Goal: Task Accomplishment & Management: Manage account settings

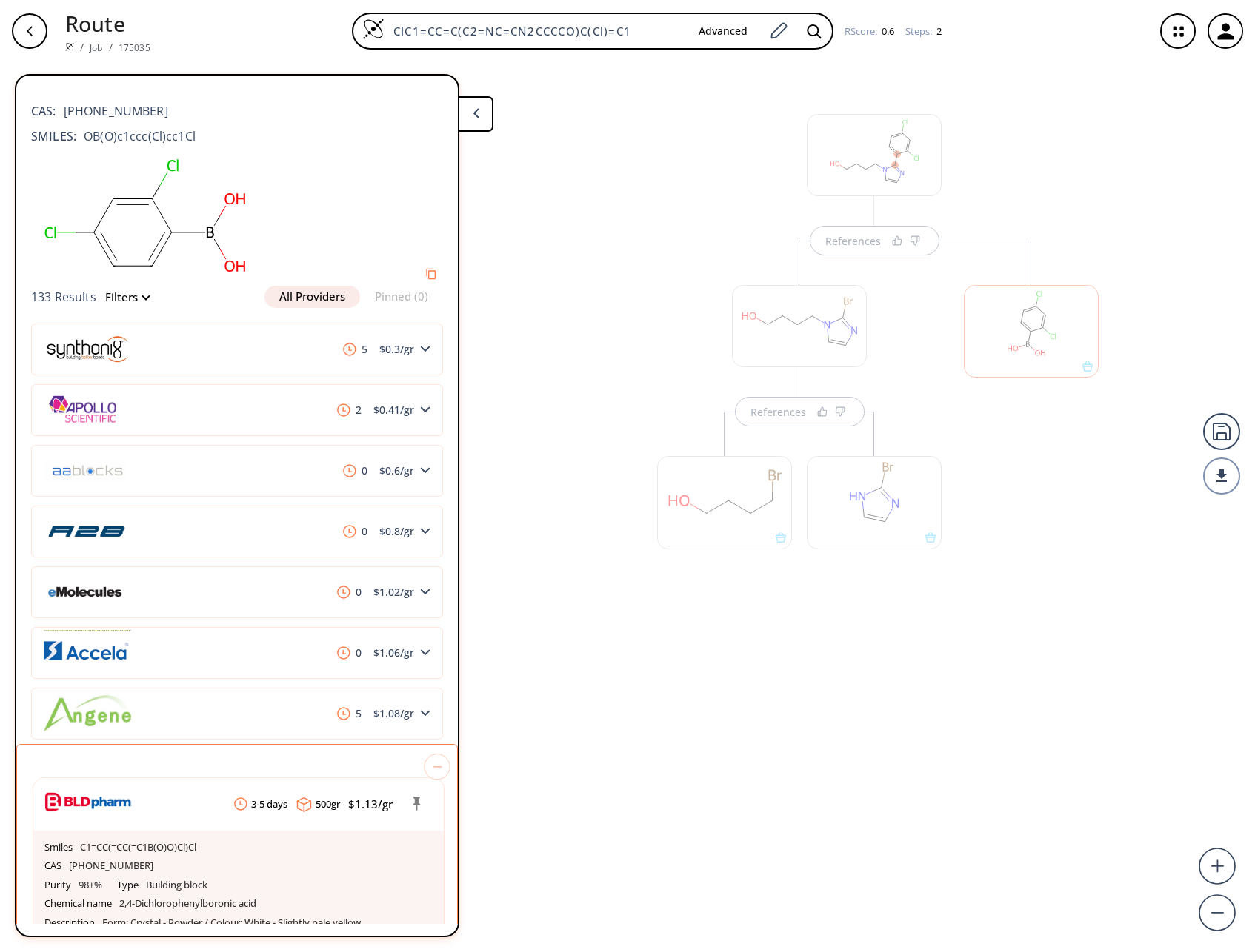
scroll to position [534, 0]
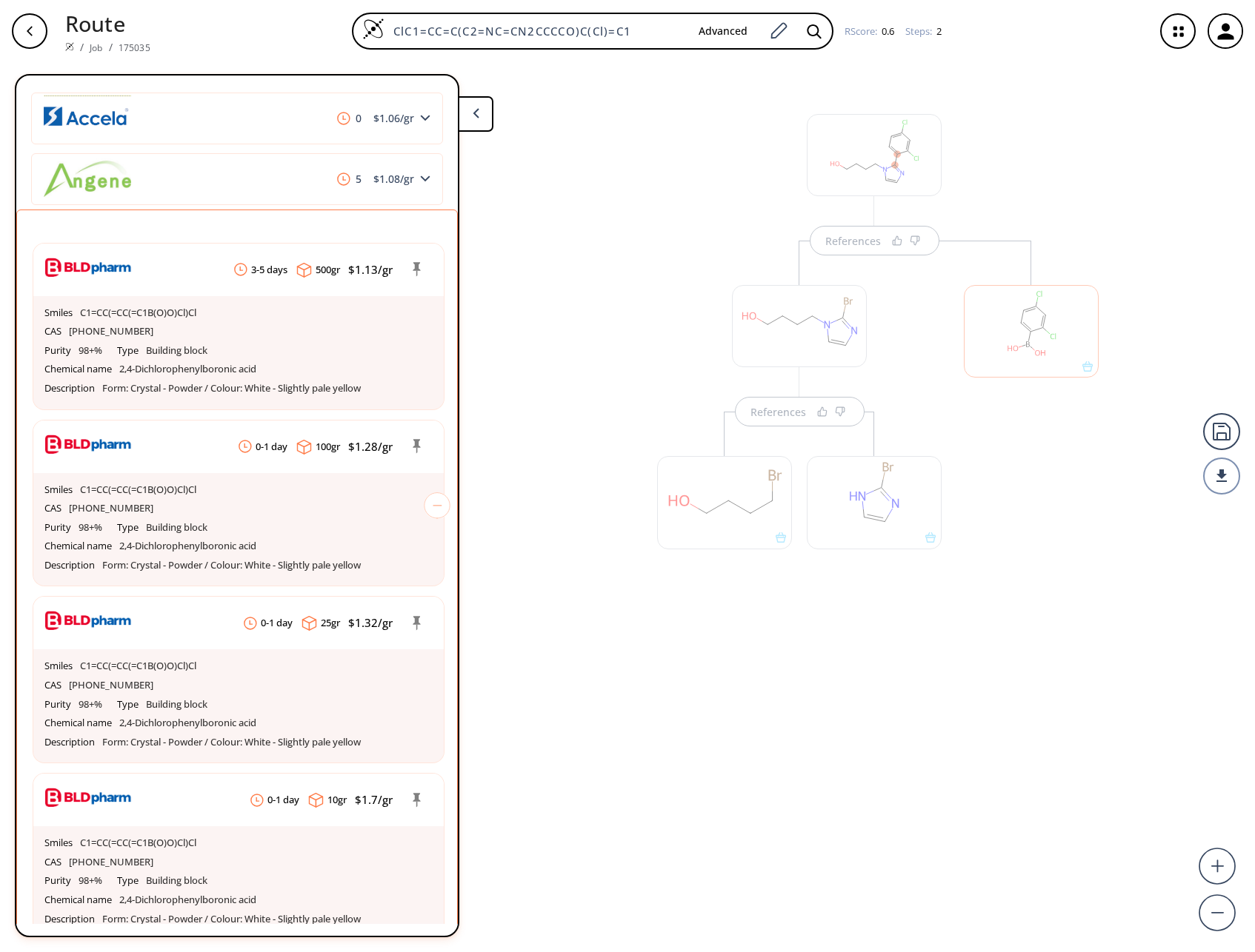
click at [646, 265] on div "References" at bounding box center [799, 424] width 314 height 367
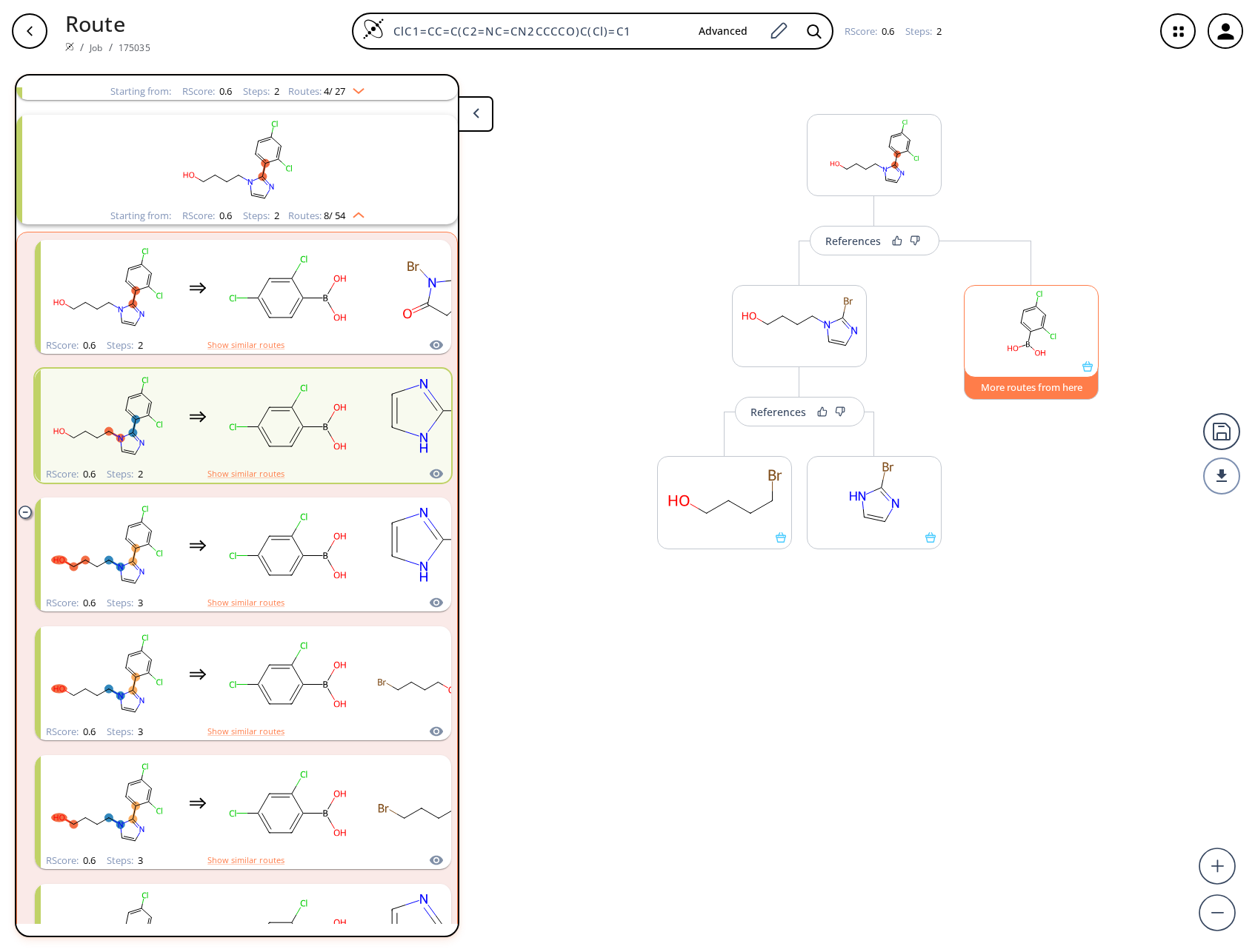
click at [1053, 386] on button "More routes from here" at bounding box center [1031, 384] width 135 height 32
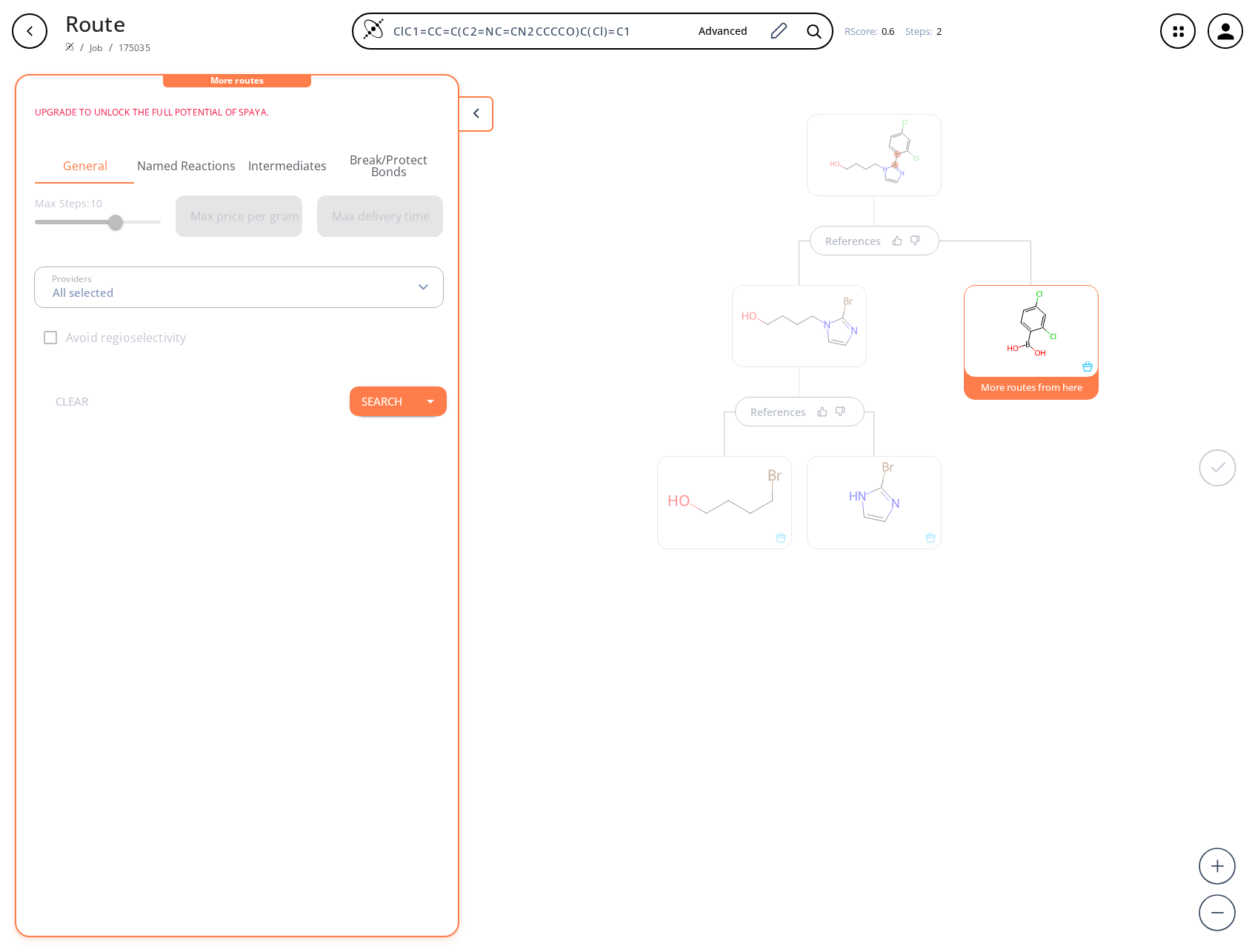
scroll to position [0, 0]
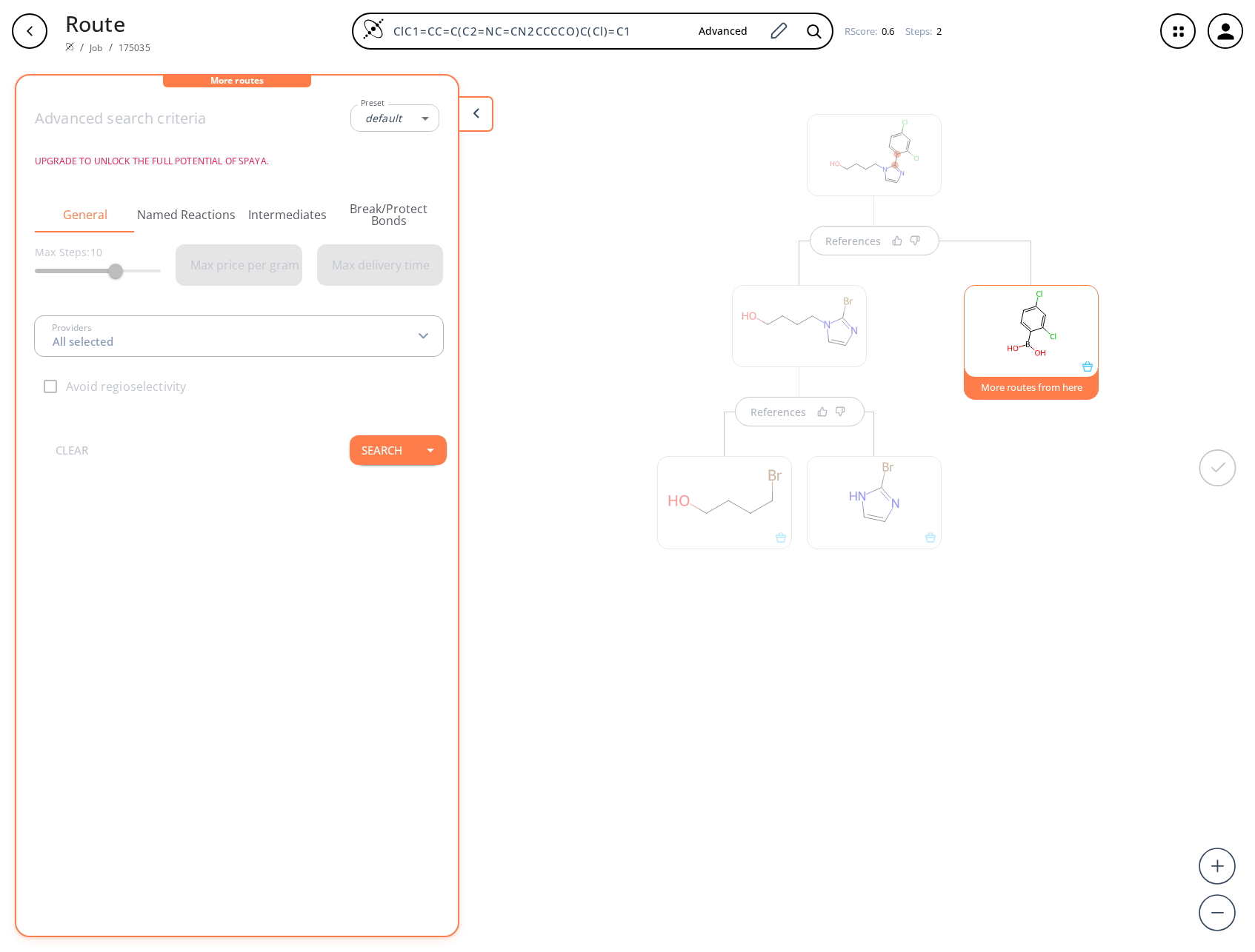
type input "-1"
type input "All selected"
click at [1227, 30] on icon "button" at bounding box center [1224, 31] width 16 height 16
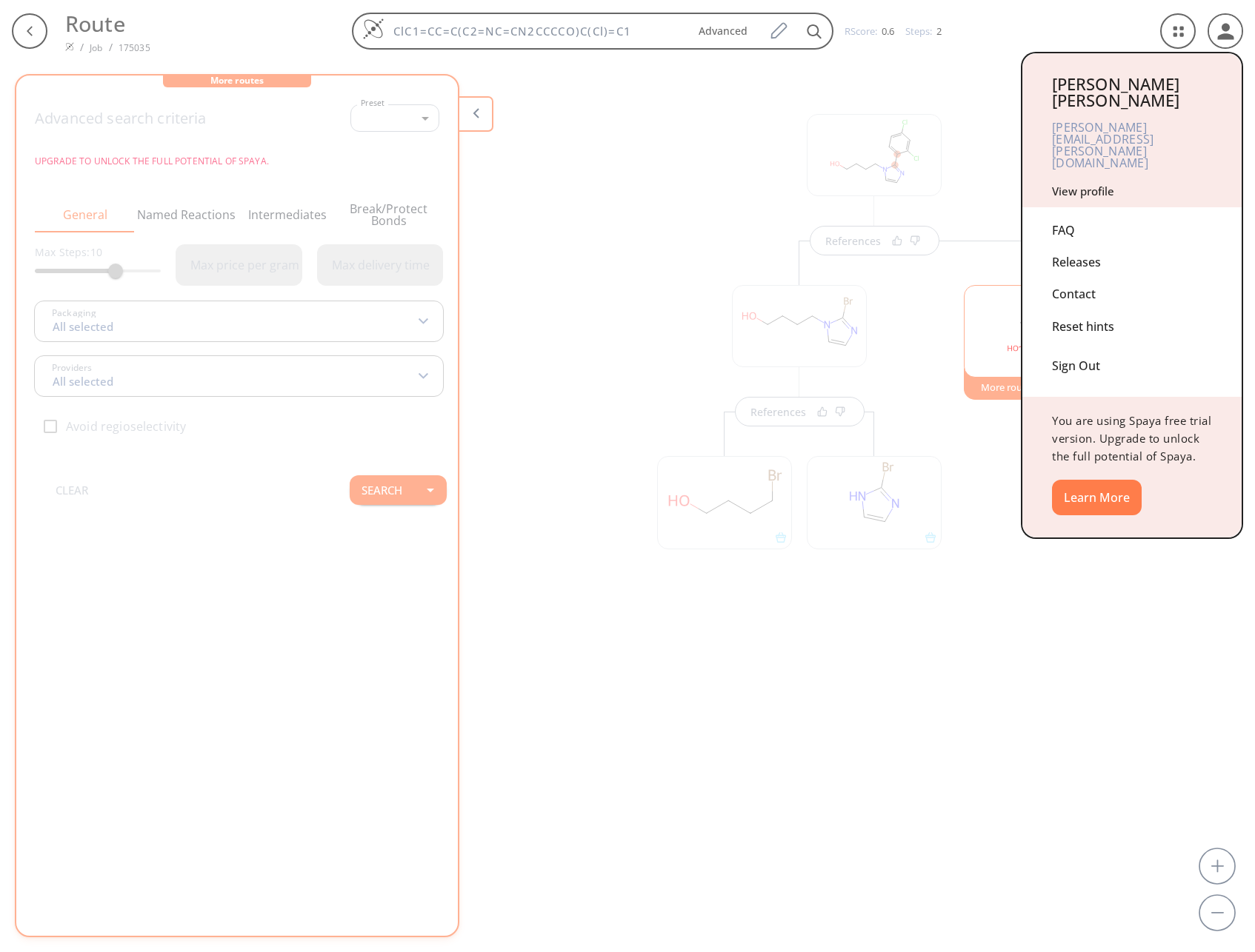
click at [589, 176] on div at bounding box center [628, 476] width 1255 height 952
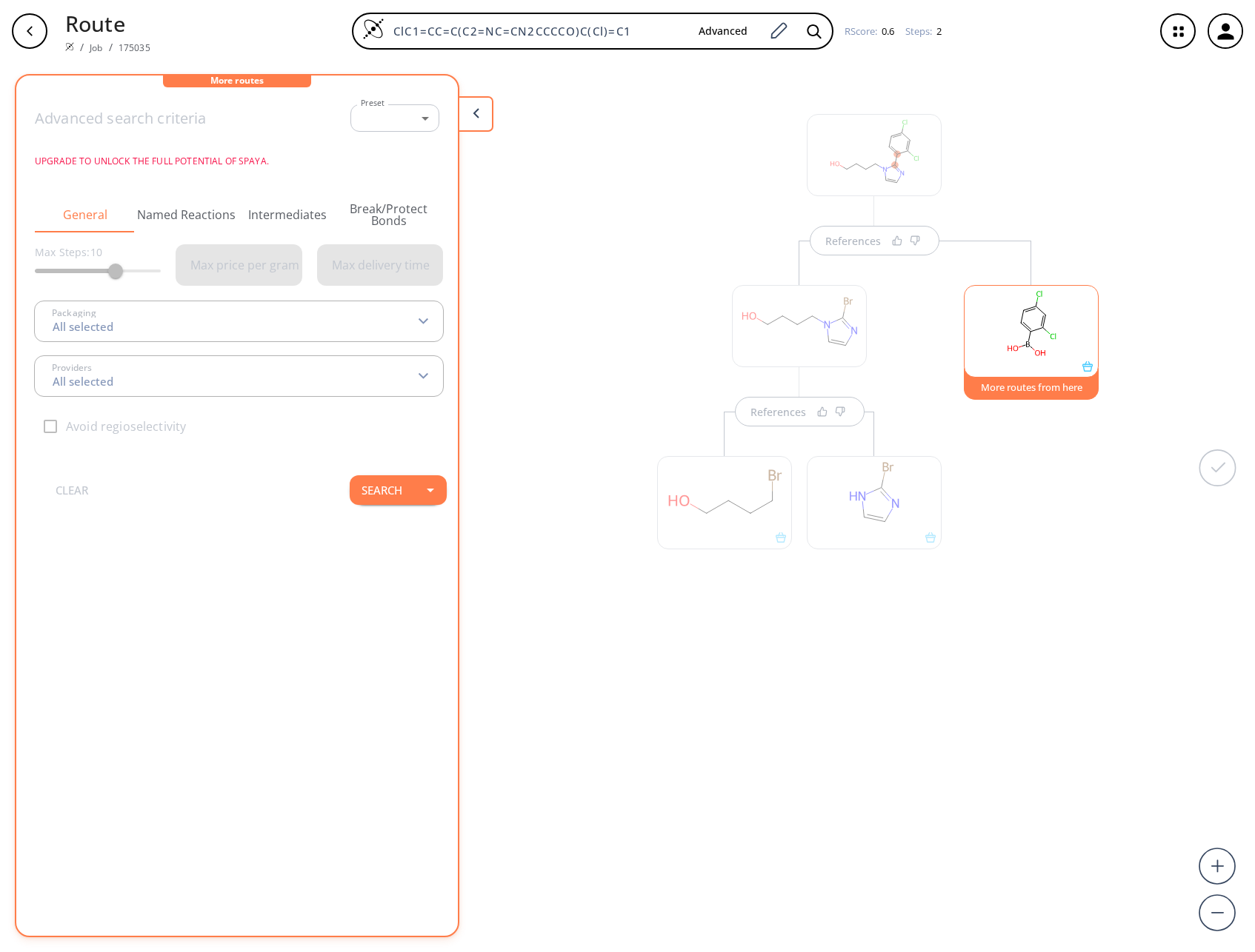
click at [837, 243] on div "References" at bounding box center [799, 424] width 314 height 367
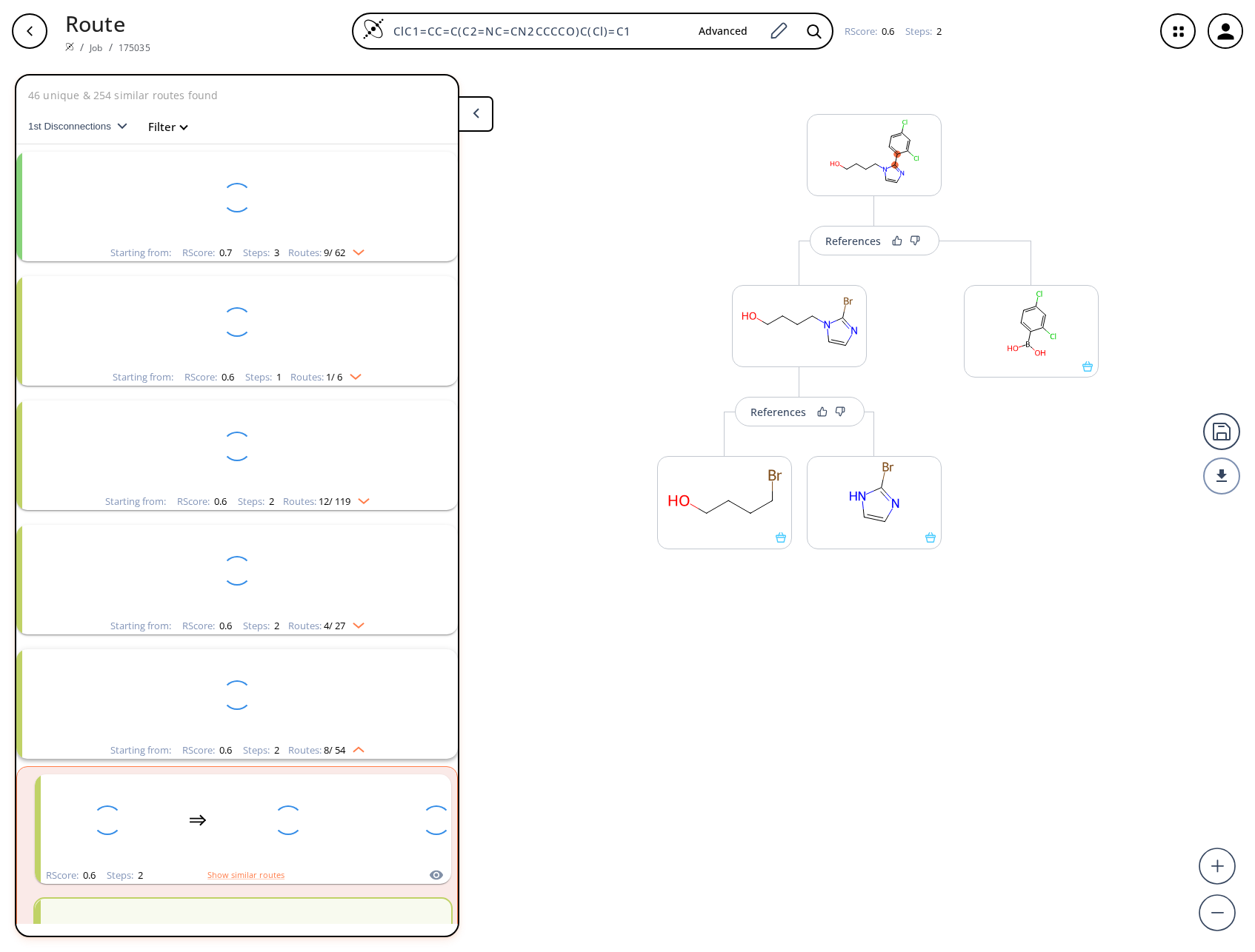
scroll to position [100, 0]
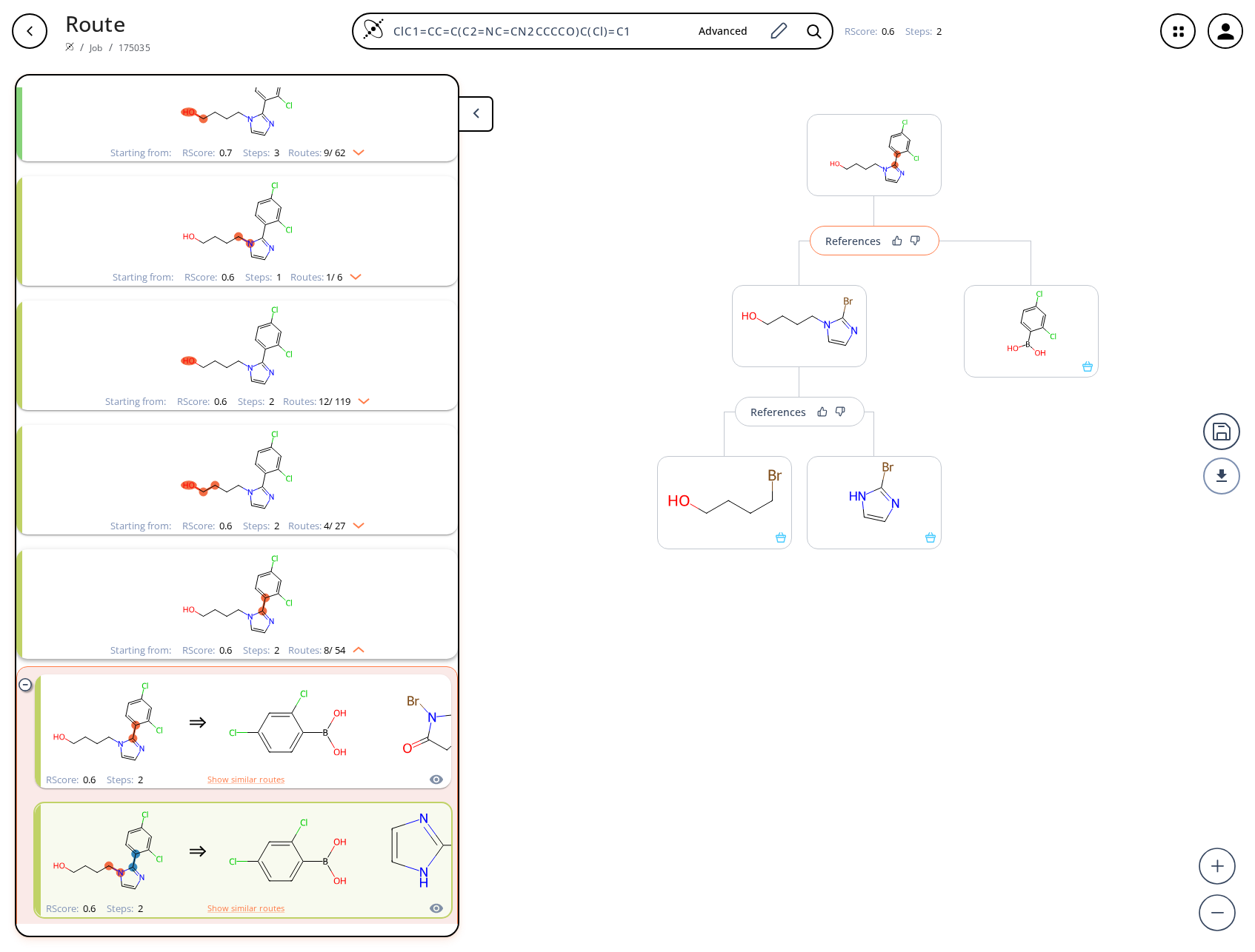
click at [869, 243] on div "References" at bounding box center [853, 240] width 55 height 9
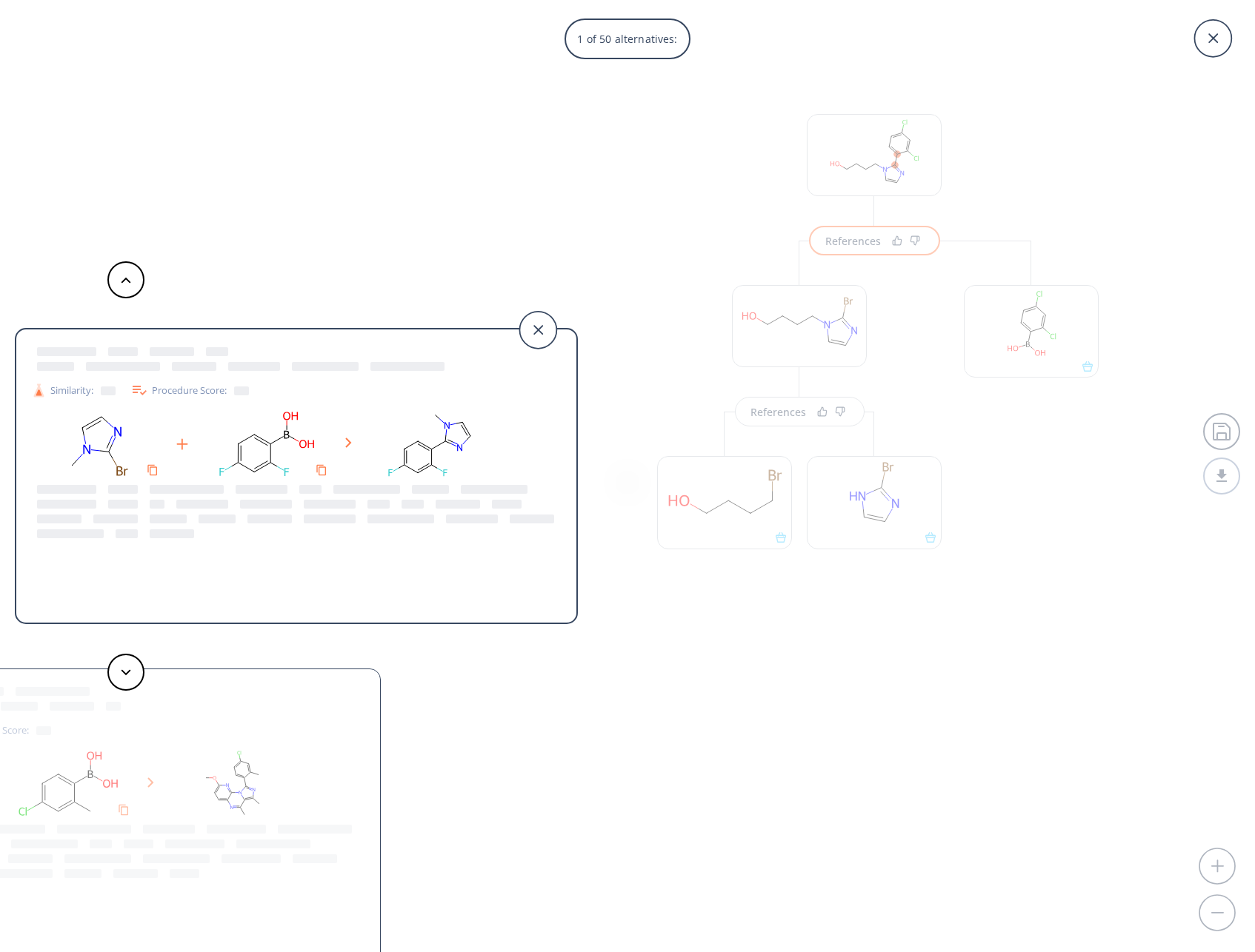
click at [962, 749] on div "1 of 50 alternatives: Similarity: Procedure Score: Similarity: Procedure Score:…" at bounding box center [628, 476] width 1255 height 952
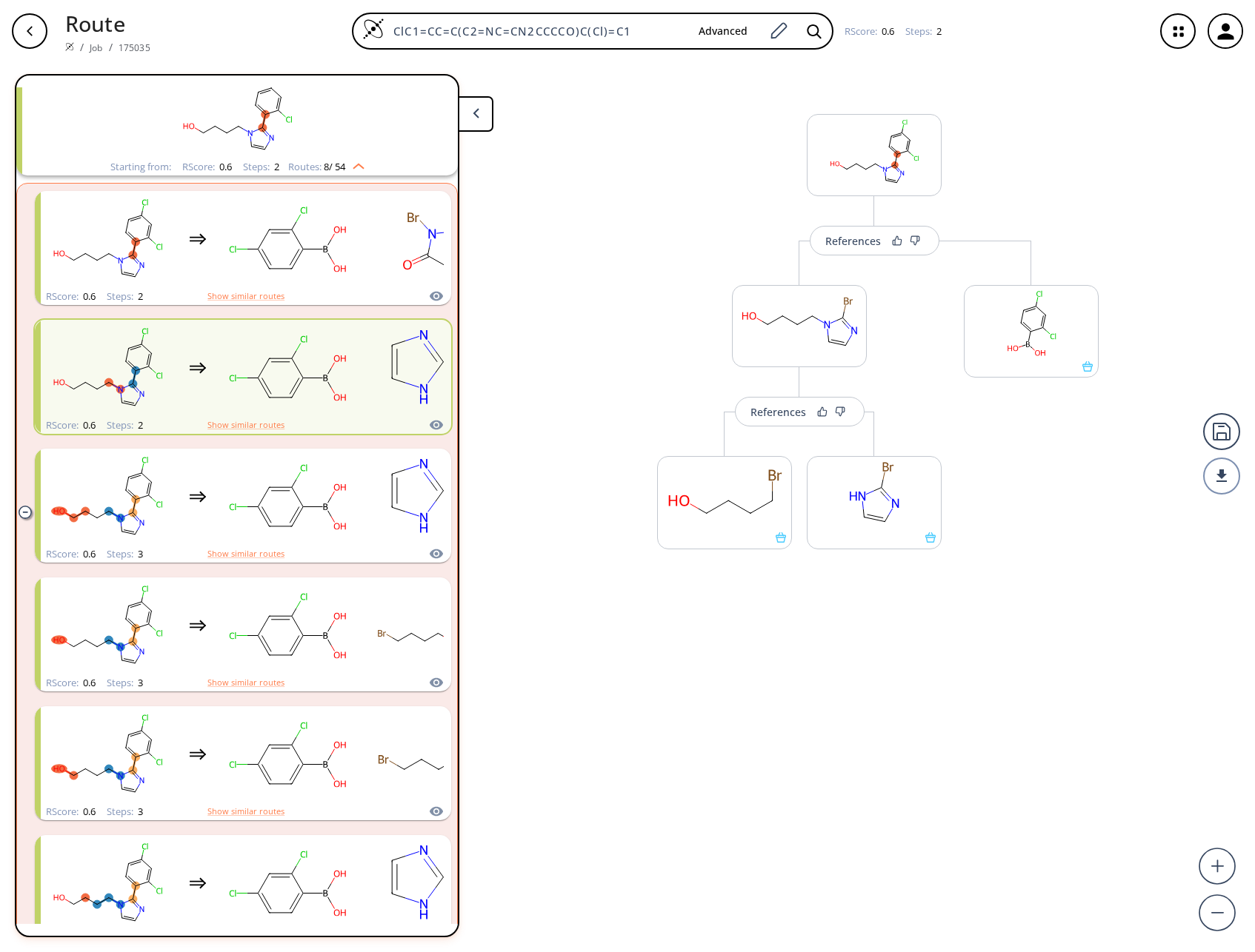
scroll to position [617, 0]
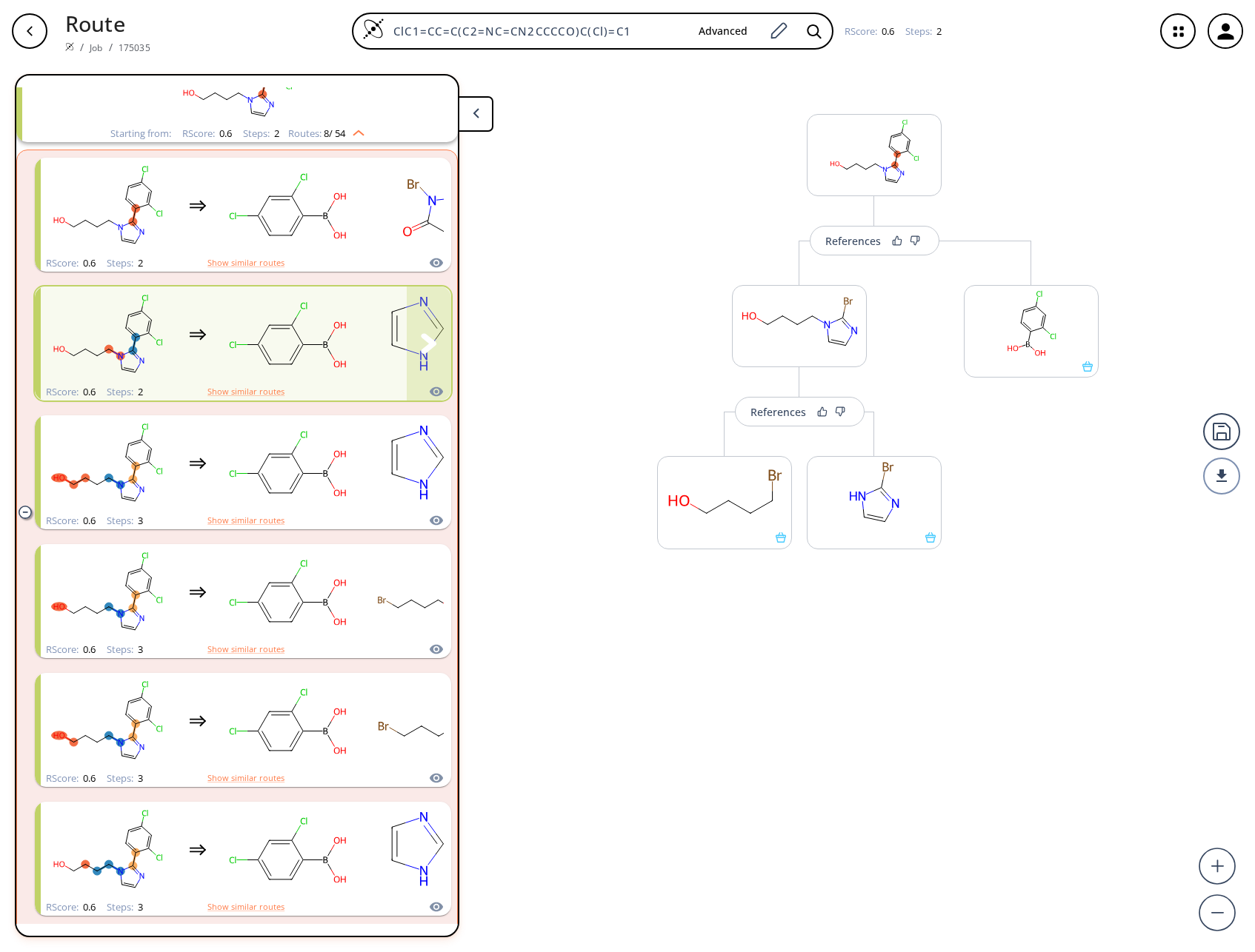
click at [375, 309] on rect "clusters" at bounding box center [436, 335] width 133 height 93
click at [278, 342] on rect "clusters" at bounding box center [288, 335] width 133 height 93
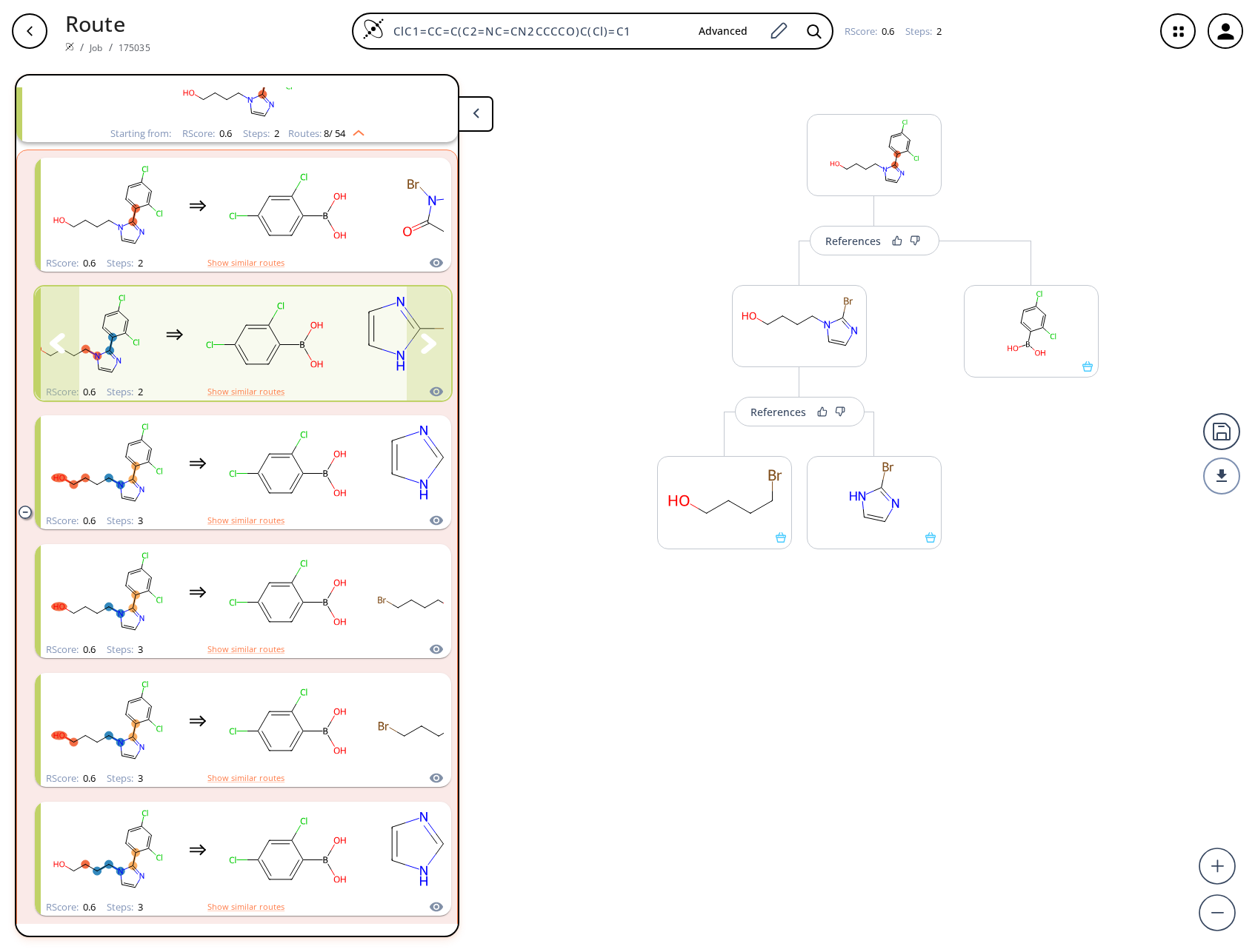
click at [425, 344] on icon "clusters" at bounding box center [428, 343] width 15 height 20
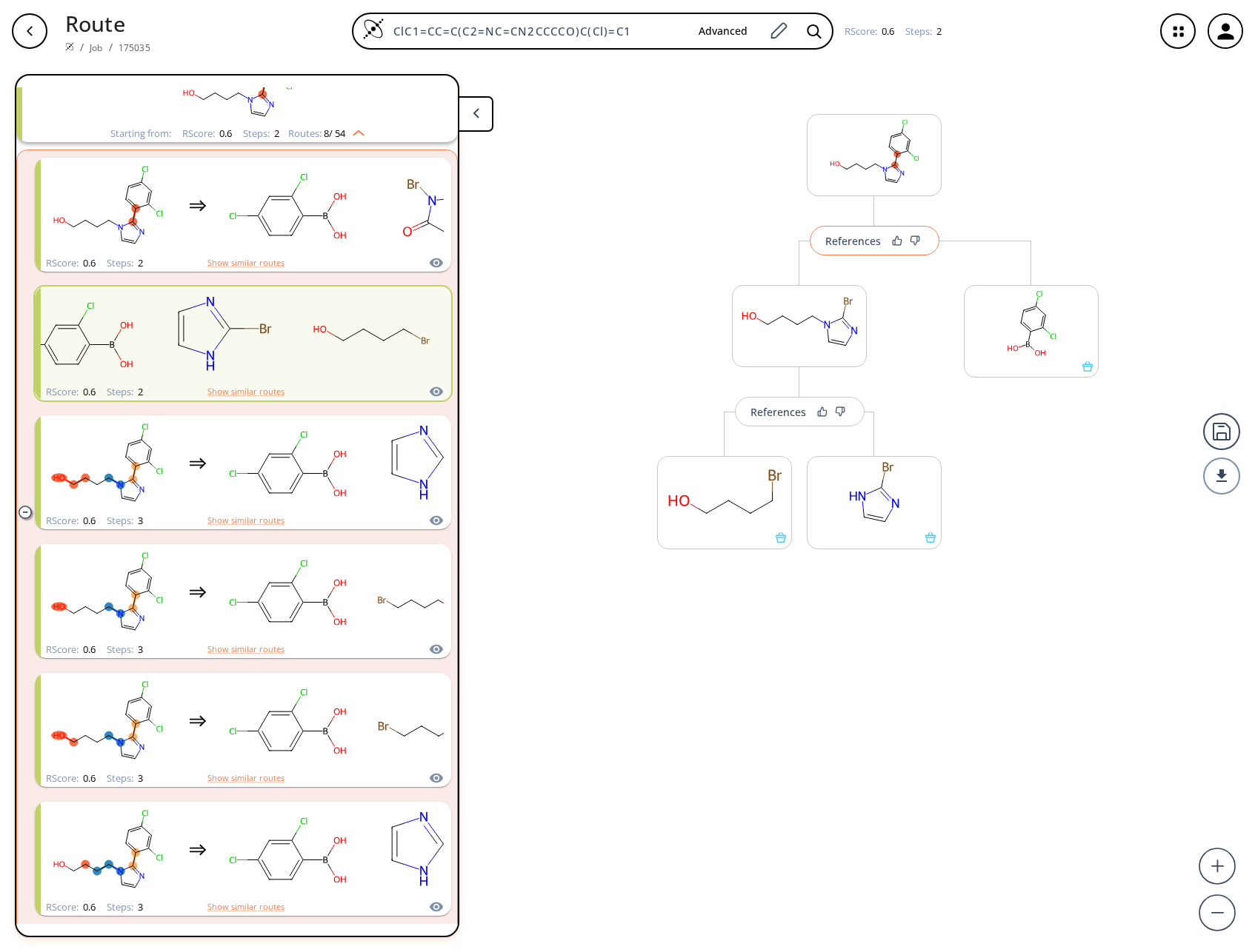
click at [868, 245] on div "References" at bounding box center [853, 240] width 55 height 9
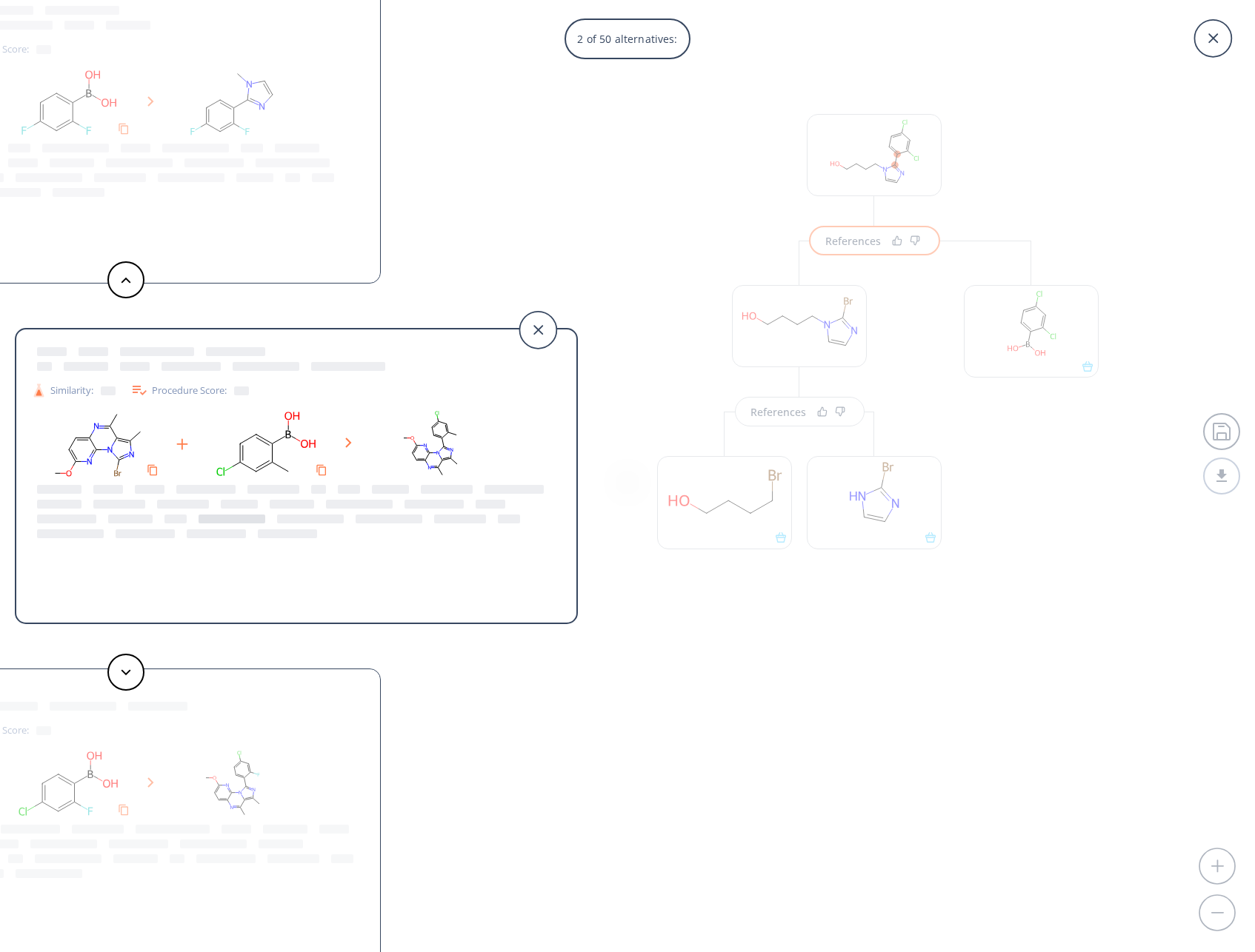
click at [230, 522] on div at bounding box center [232, 519] width 67 height 9
click at [227, 465] on rect at bounding box center [267, 444] width 133 height 76
click at [132, 436] on rect at bounding box center [97, 444] width 133 height 76
click at [191, 389] on div "Procedure Score:" at bounding box center [189, 389] width 119 height 18
drag, startPoint x: 139, startPoint y: 427, endPoint x: 186, endPoint y: 433, distance: 47.4
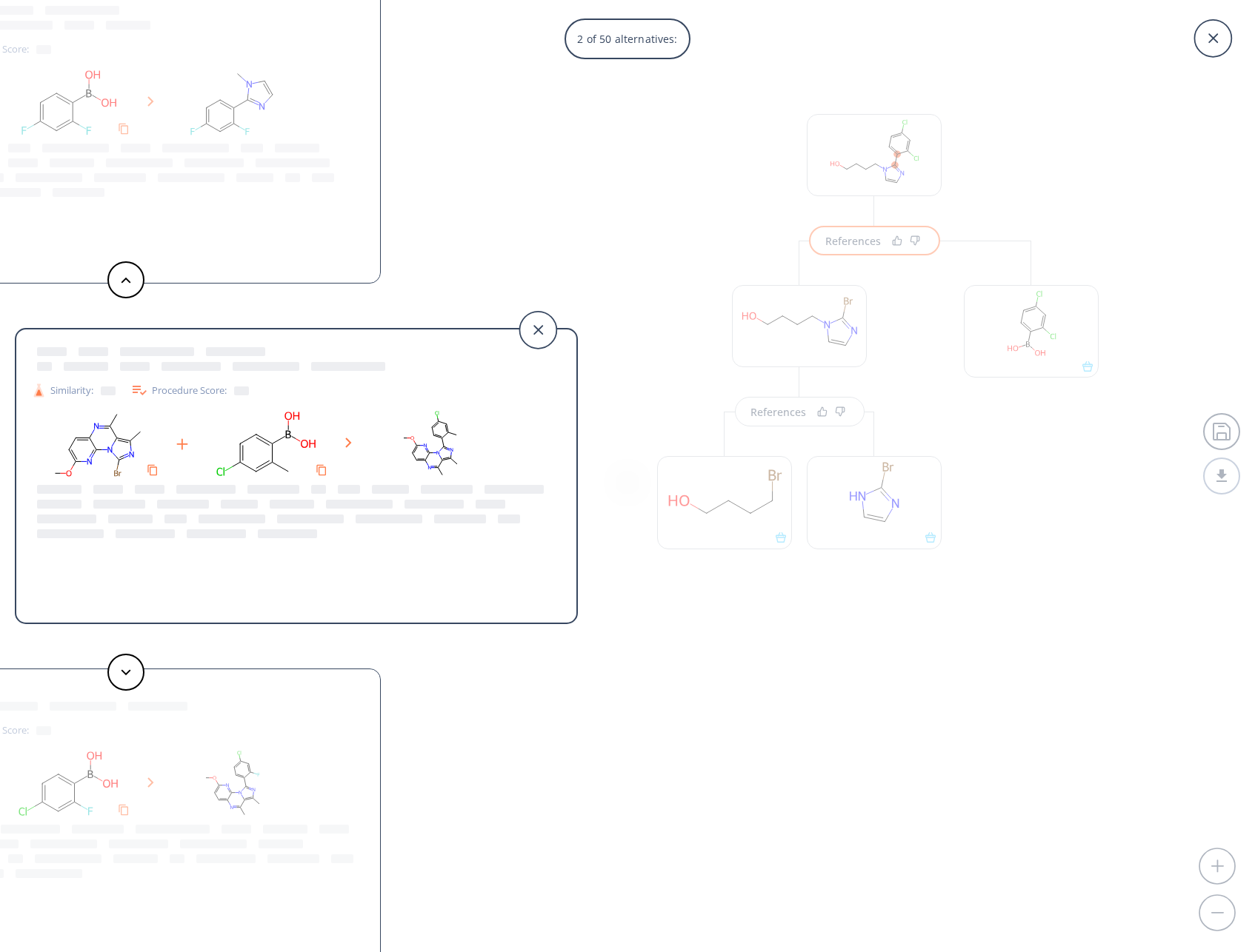
click at [139, 428] on rect at bounding box center [97, 444] width 133 height 76
drag, startPoint x: 205, startPoint y: 447, endPoint x: 285, endPoint y: 465, distance: 82.0
click at [205, 447] on rect at bounding box center [267, 444] width 133 height 76
click at [183, 567] on div "Similarity: Procedure Score:" at bounding box center [296, 477] width 560 height 274
click at [129, 515] on div at bounding box center [130, 519] width 44 height 9
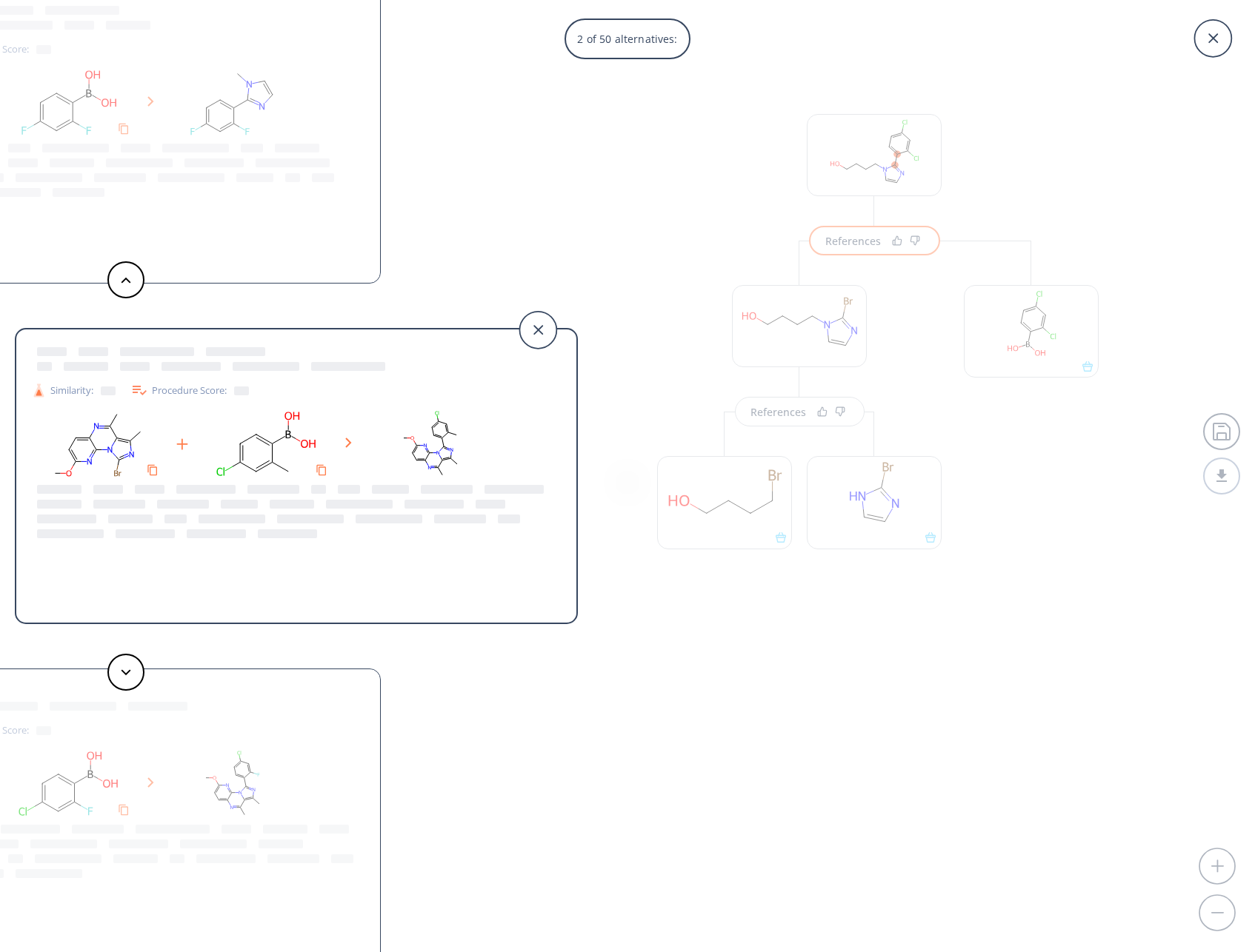
click at [73, 395] on div "Similarity:" at bounding box center [72, 390] width 84 height 15
click at [177, 448] on icon at bounding box center [182, 444] width 12 height 12
click at [131, 280] on button at bounding box center [125, 280] width 37 height 37
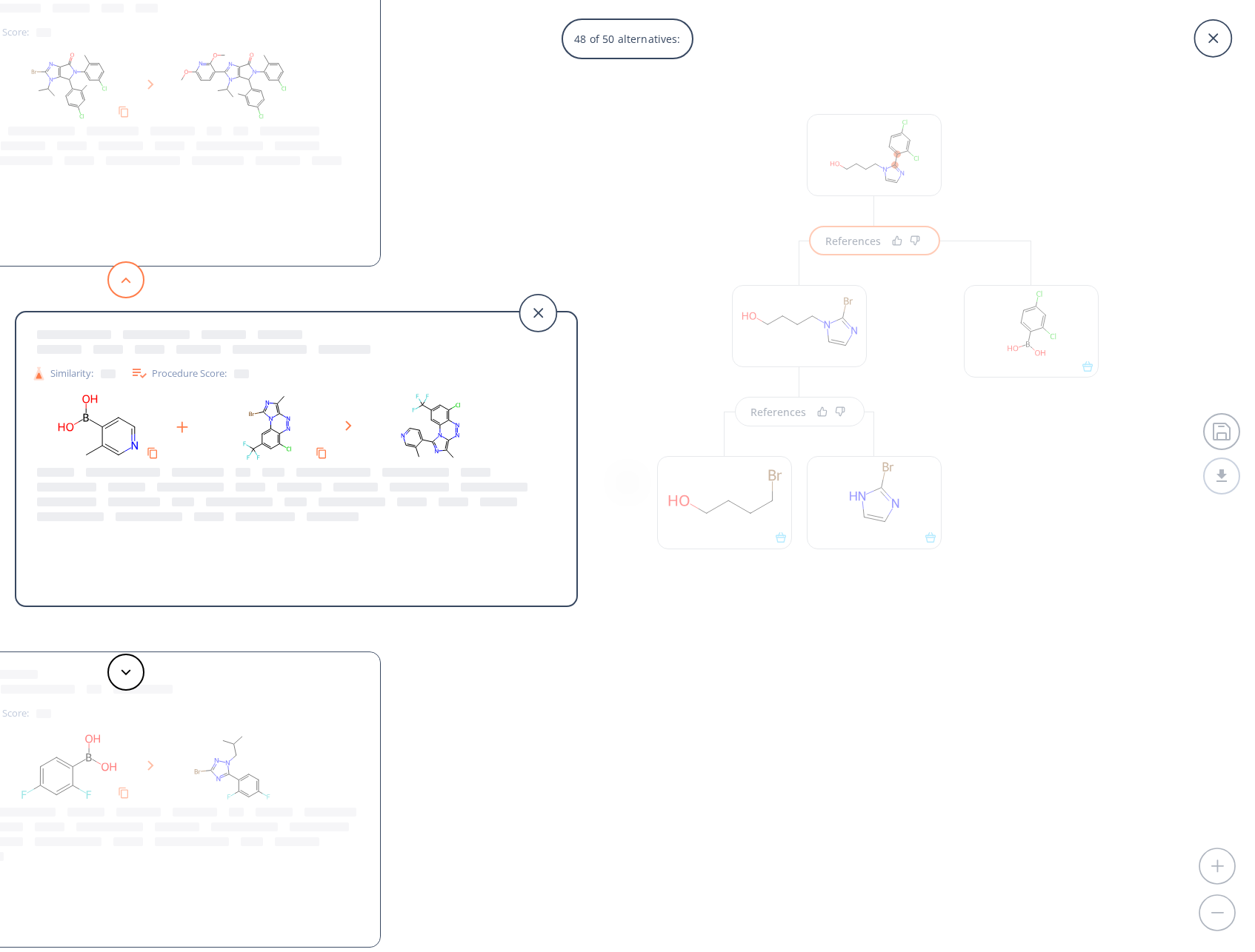
click at [131, 280] on button at bounding box center [125, 280] width 37 height 37
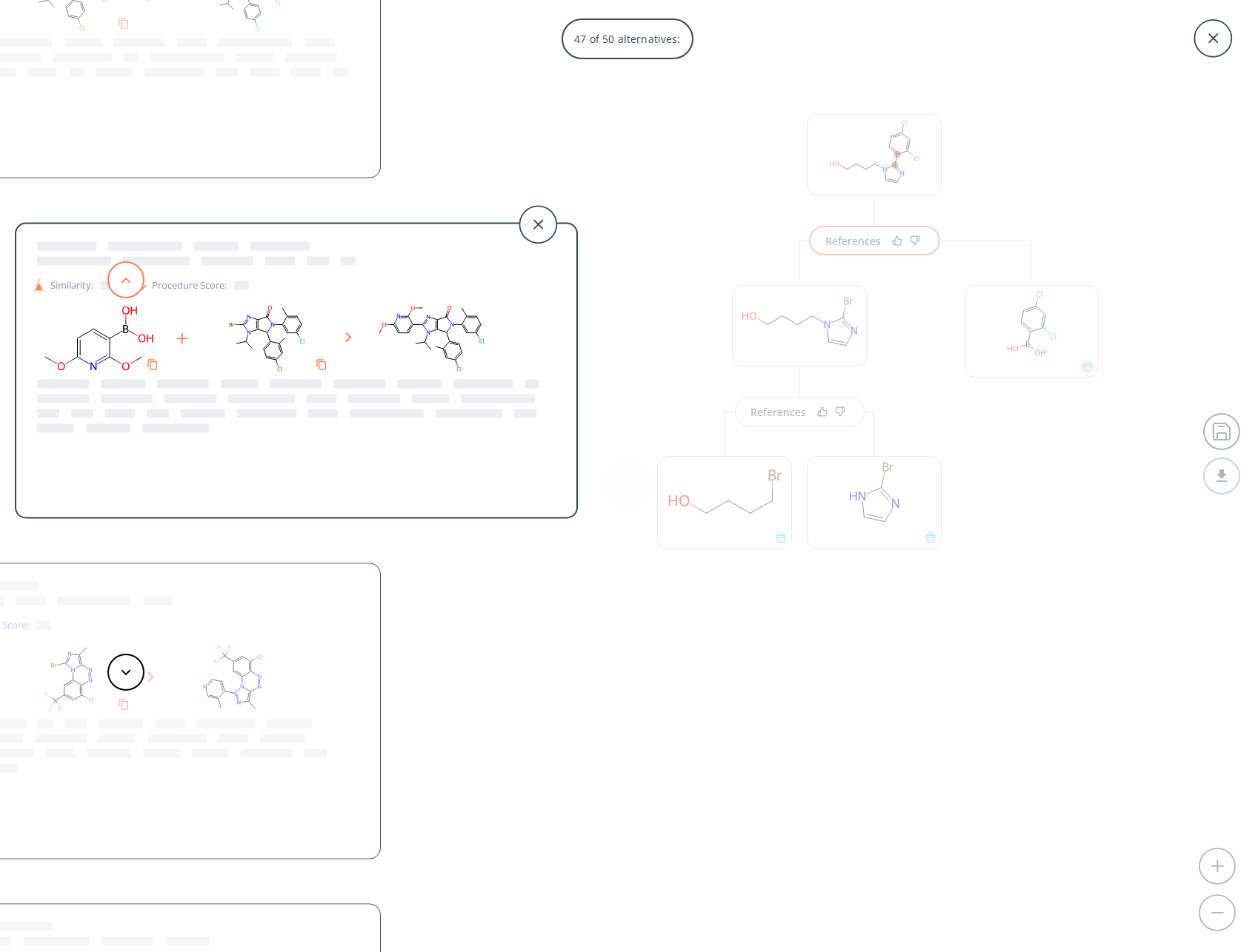
click at [131, 280] on button at bounding box center [125, 280] width 37 height 37
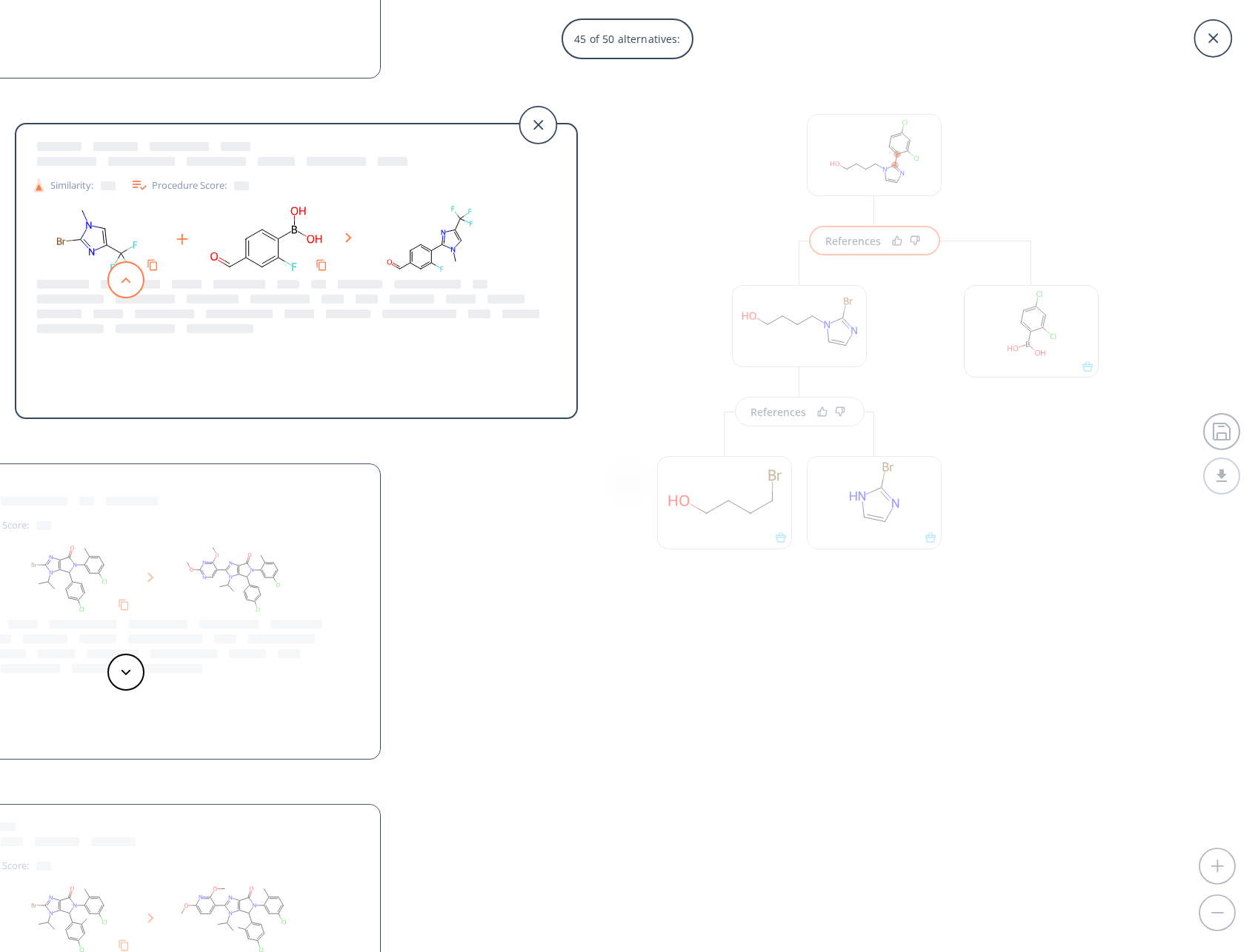
click at [131, 280] on button at bounding box center [125, 280] width 37 height 37
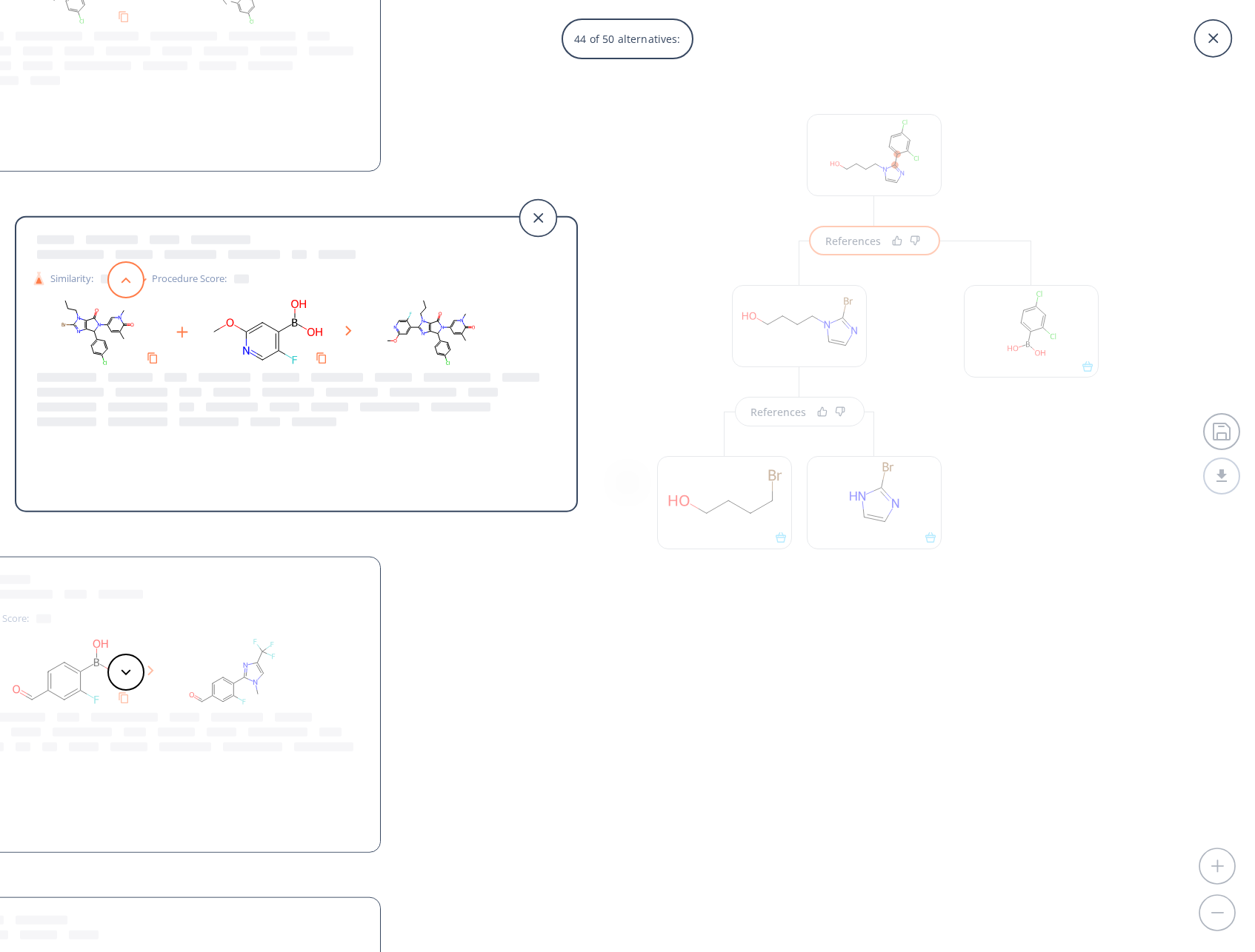
click at [131, 280] on button at bounding box center [125, 280] width 37 height 37
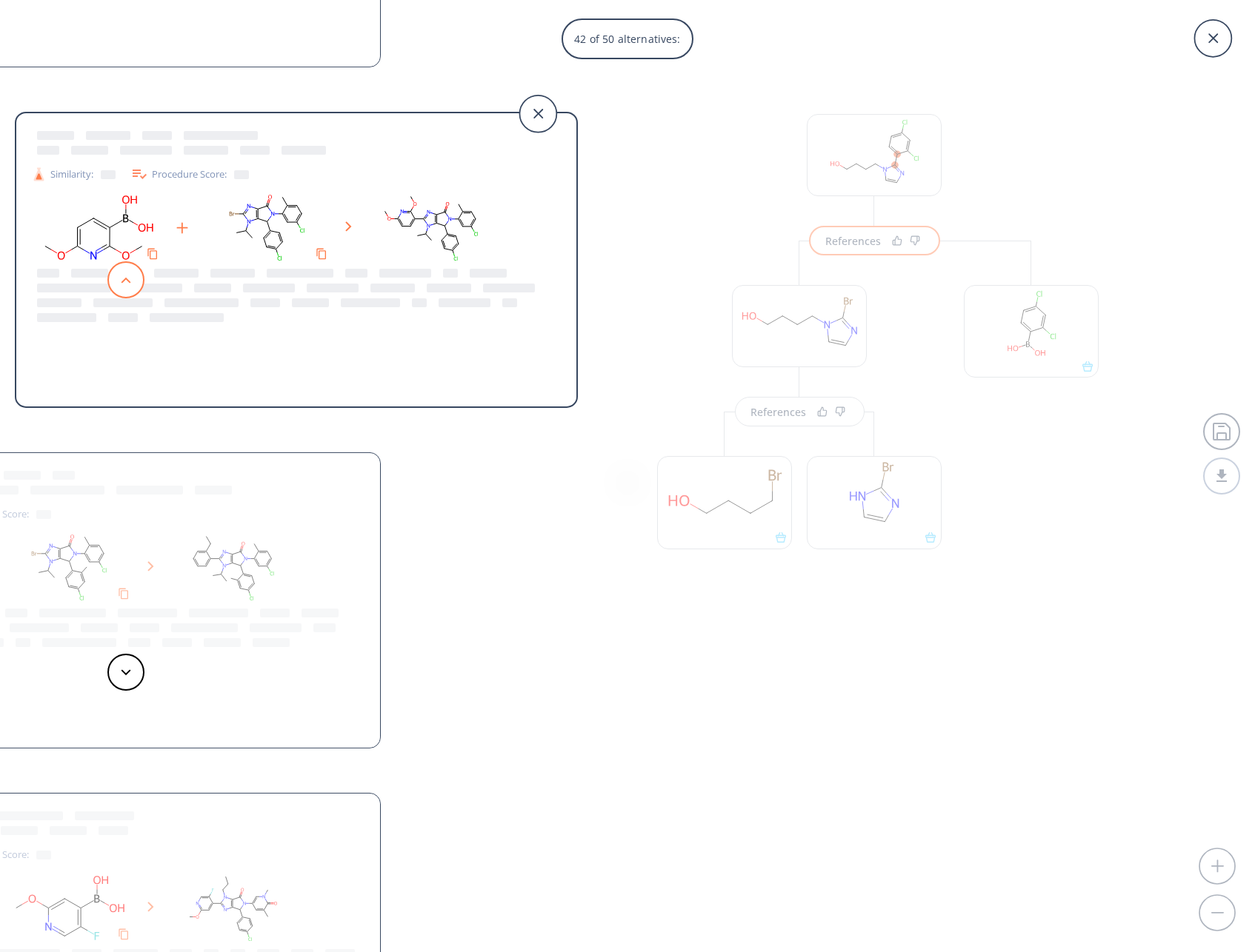
click at [131, 280] on button at bounding box center [125, 280] width 37 height 37
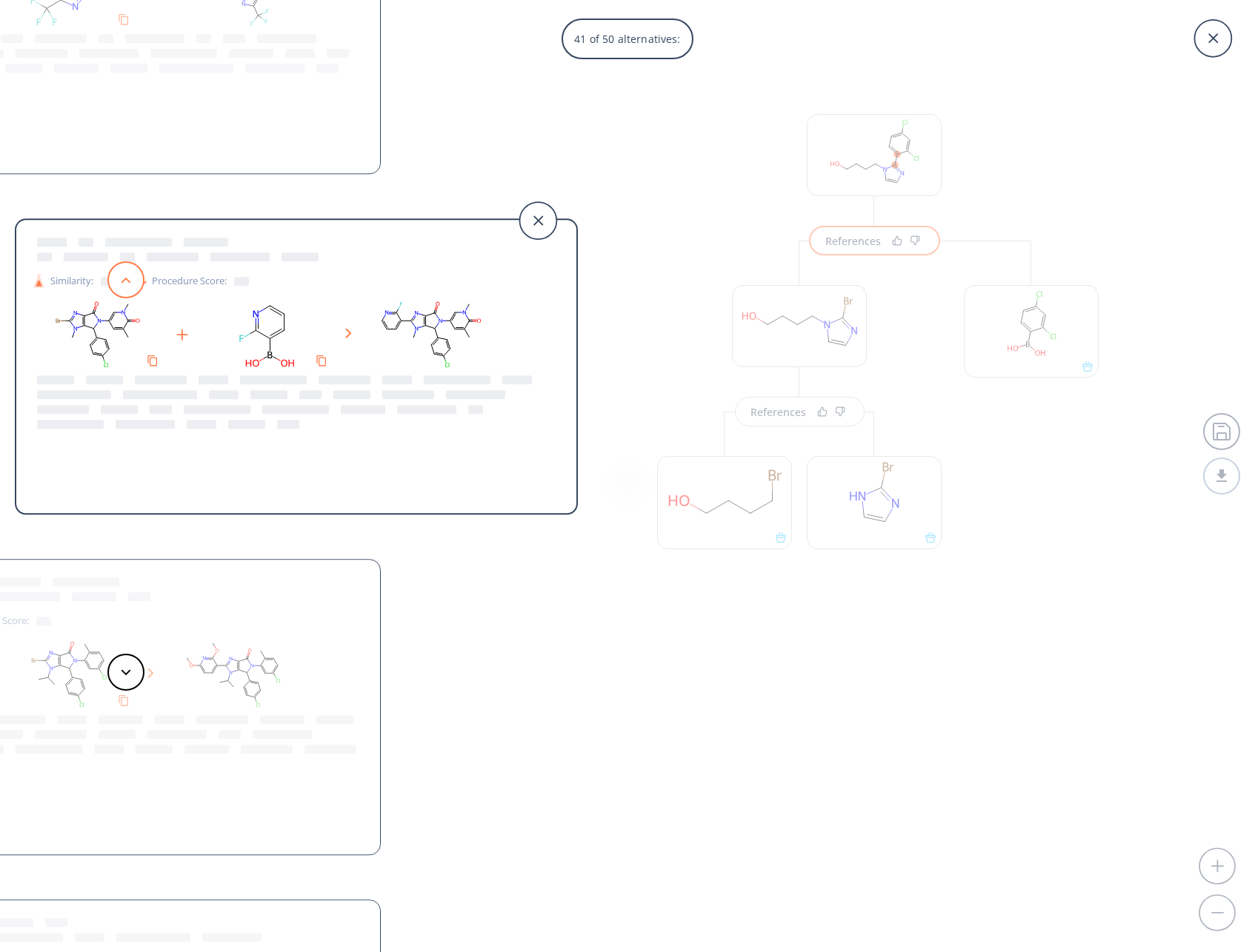
click at [131, 280] on button at bounding box center [125, 280] width 37 height 37
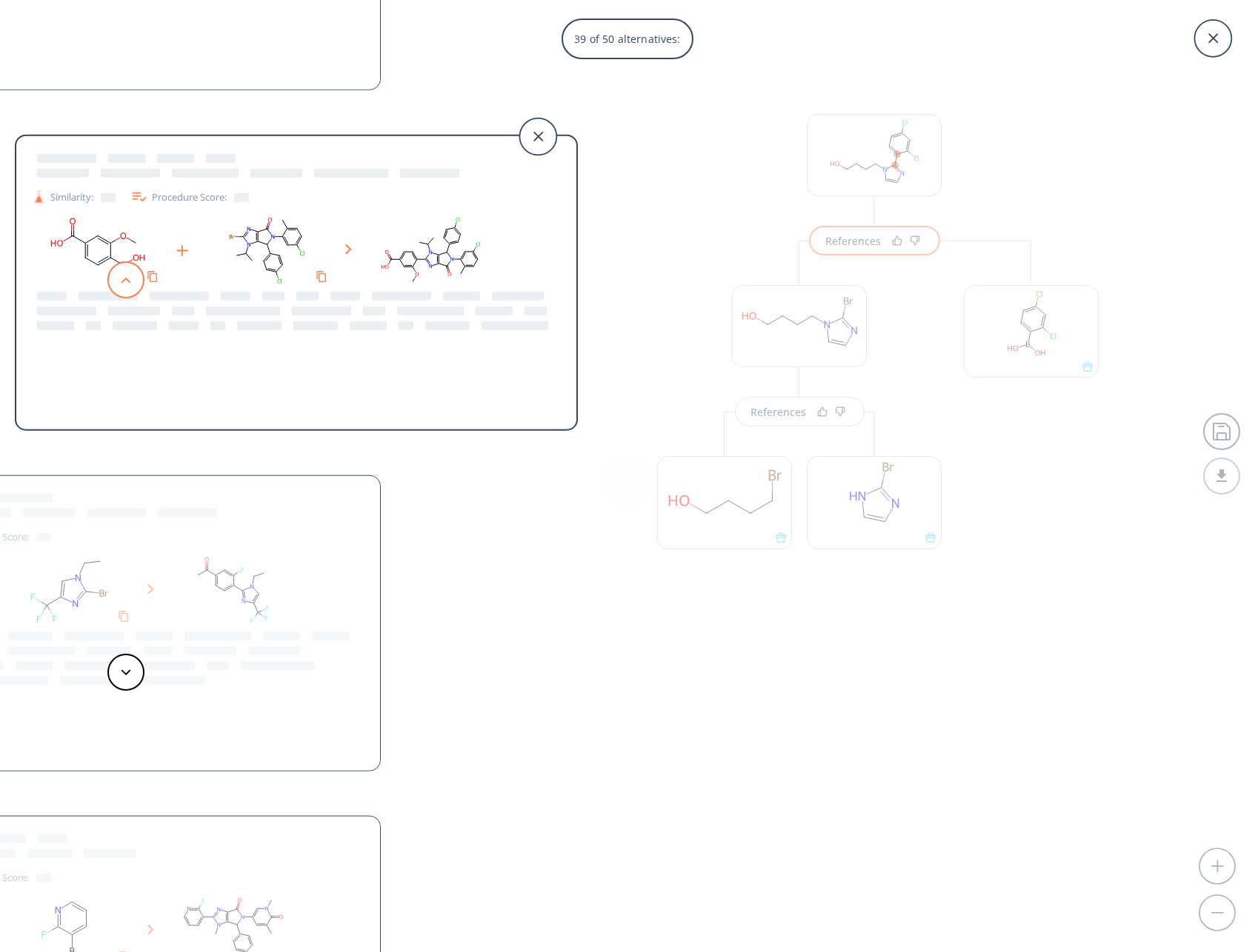
click at [131, 280] on button at bounding box center [125, 280] width 37 height 37
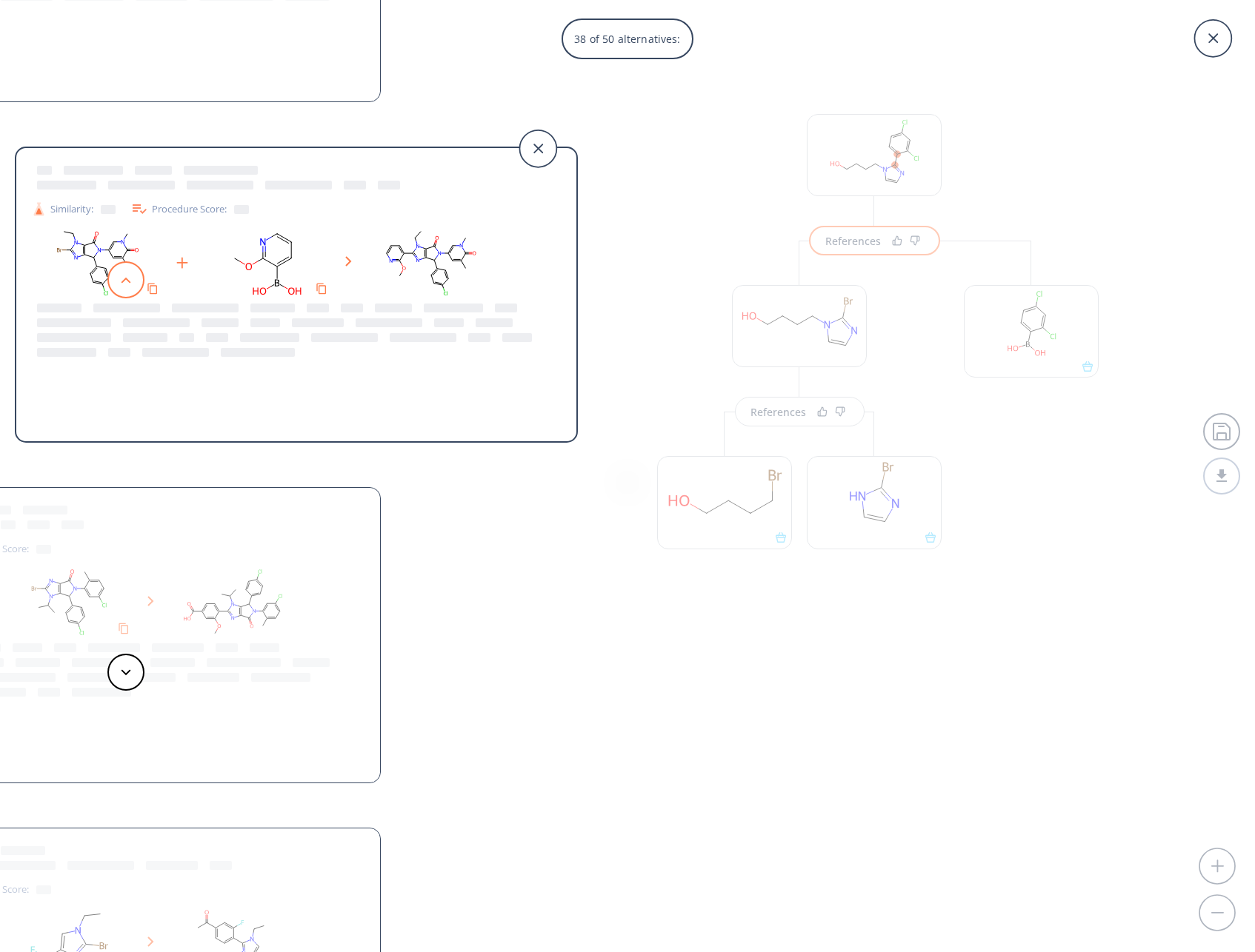
click at [131, 280] on button at bounding box center [125, 280] width 37 height 37
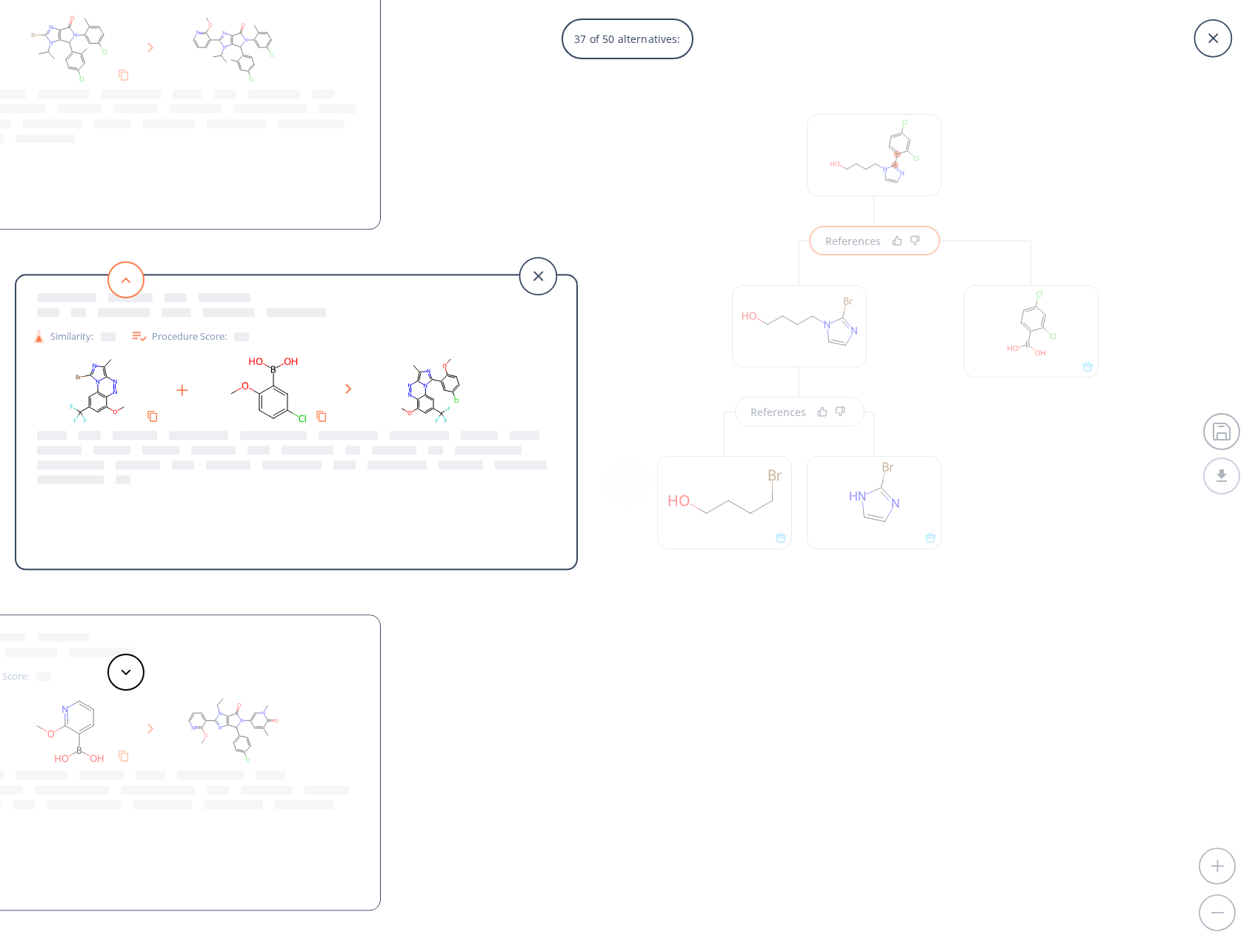
click at [131, 280] on button at bounding box center [125, 280] width 37 height 37
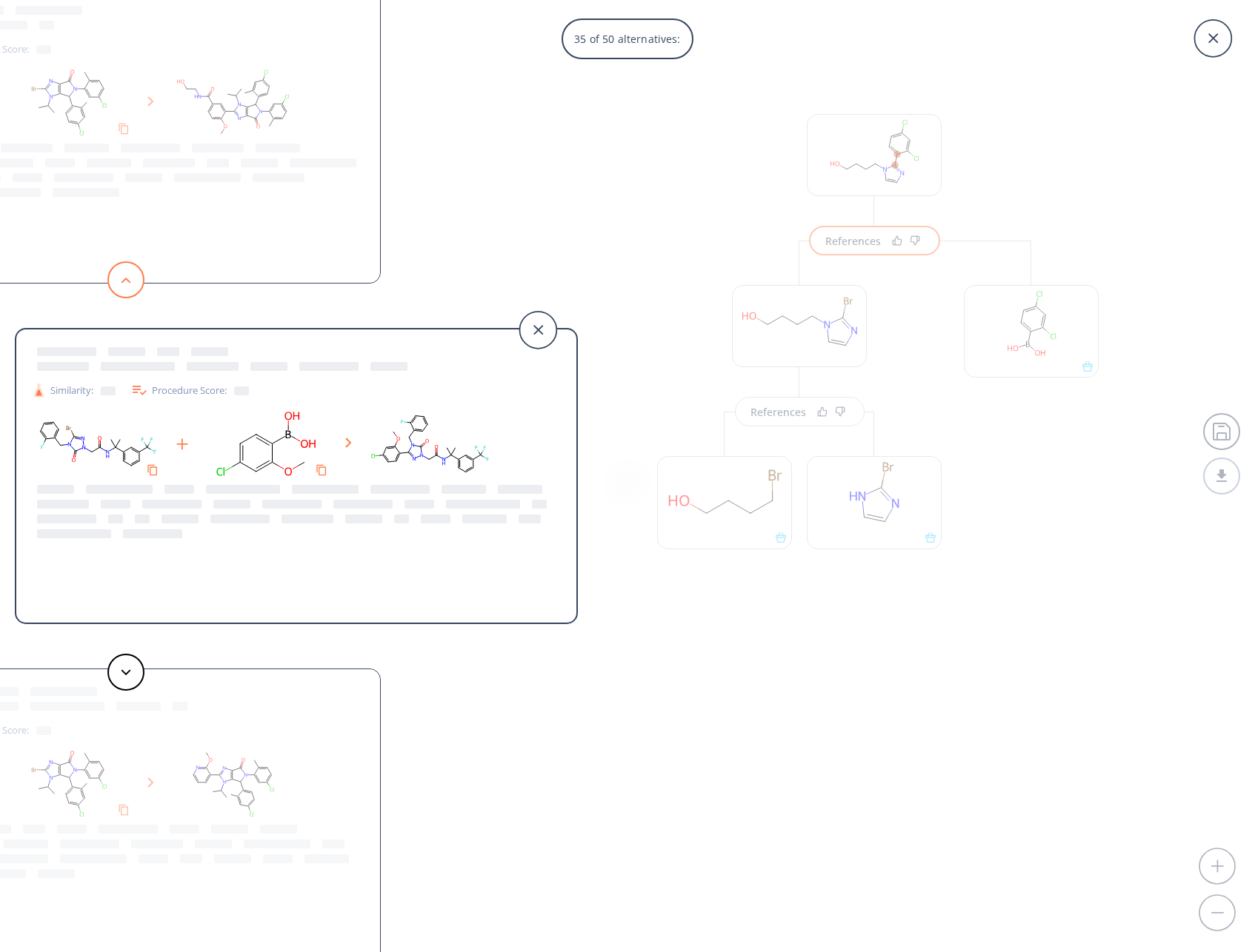
click at [131, 280] on button at bounding box center [125, 280] width 37 height 37
click at [131, 279] on button at bounding box center [125, 280] width 37 height 37
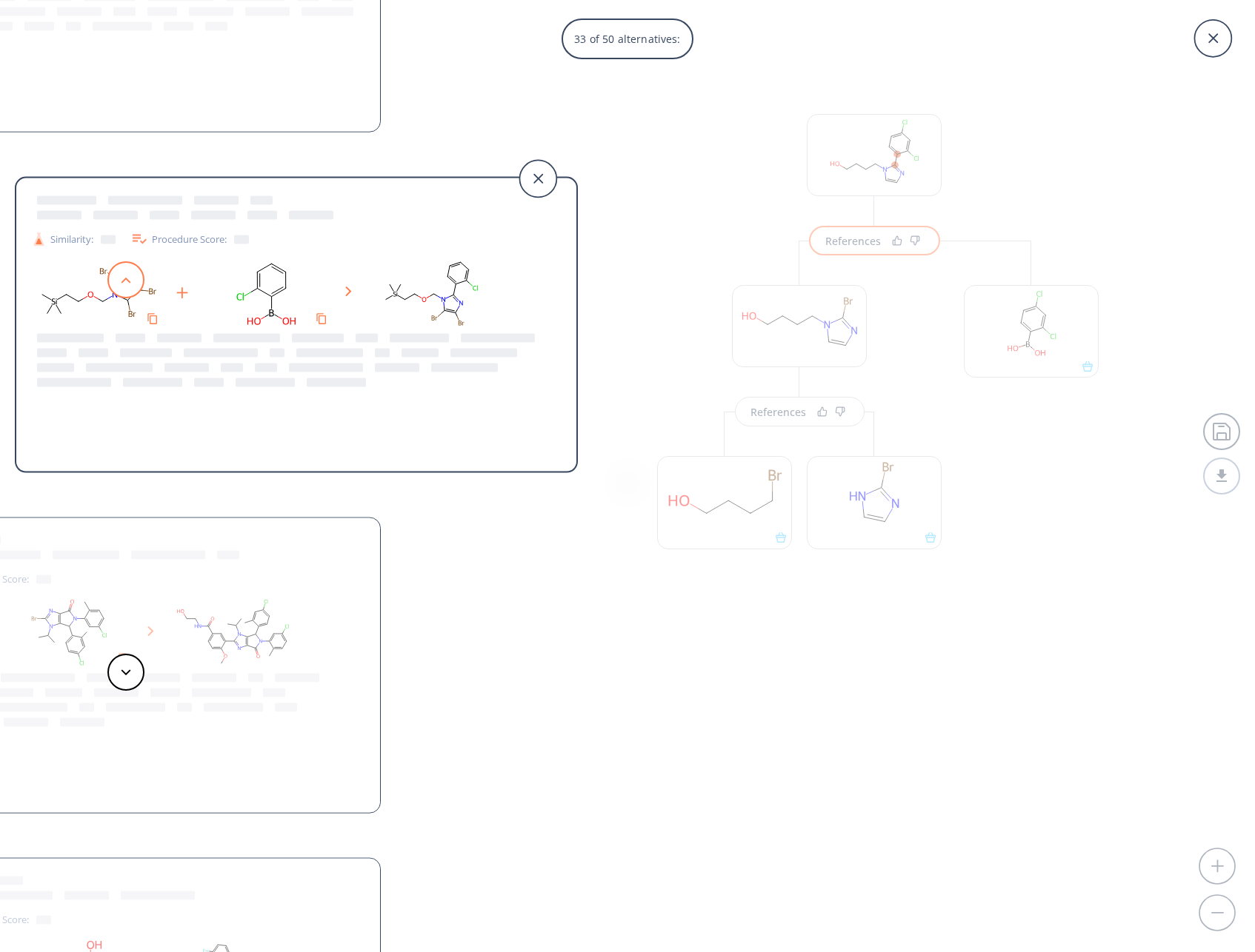
click at [131, 279] on button at bounding box center [125, 280] width 37 height 37
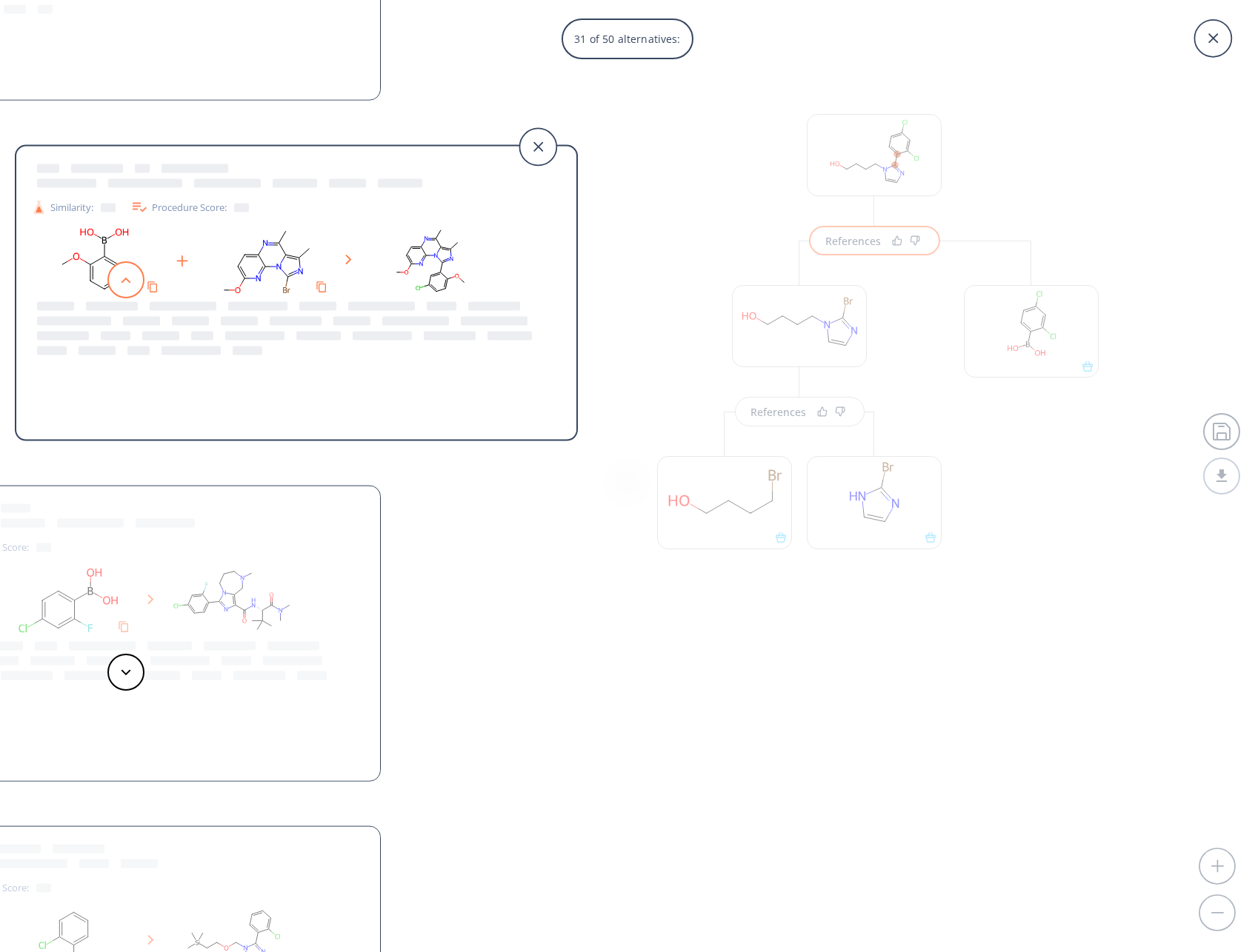
click at [131, 279] on button at bounding box center [125, 280] width 37 height 37
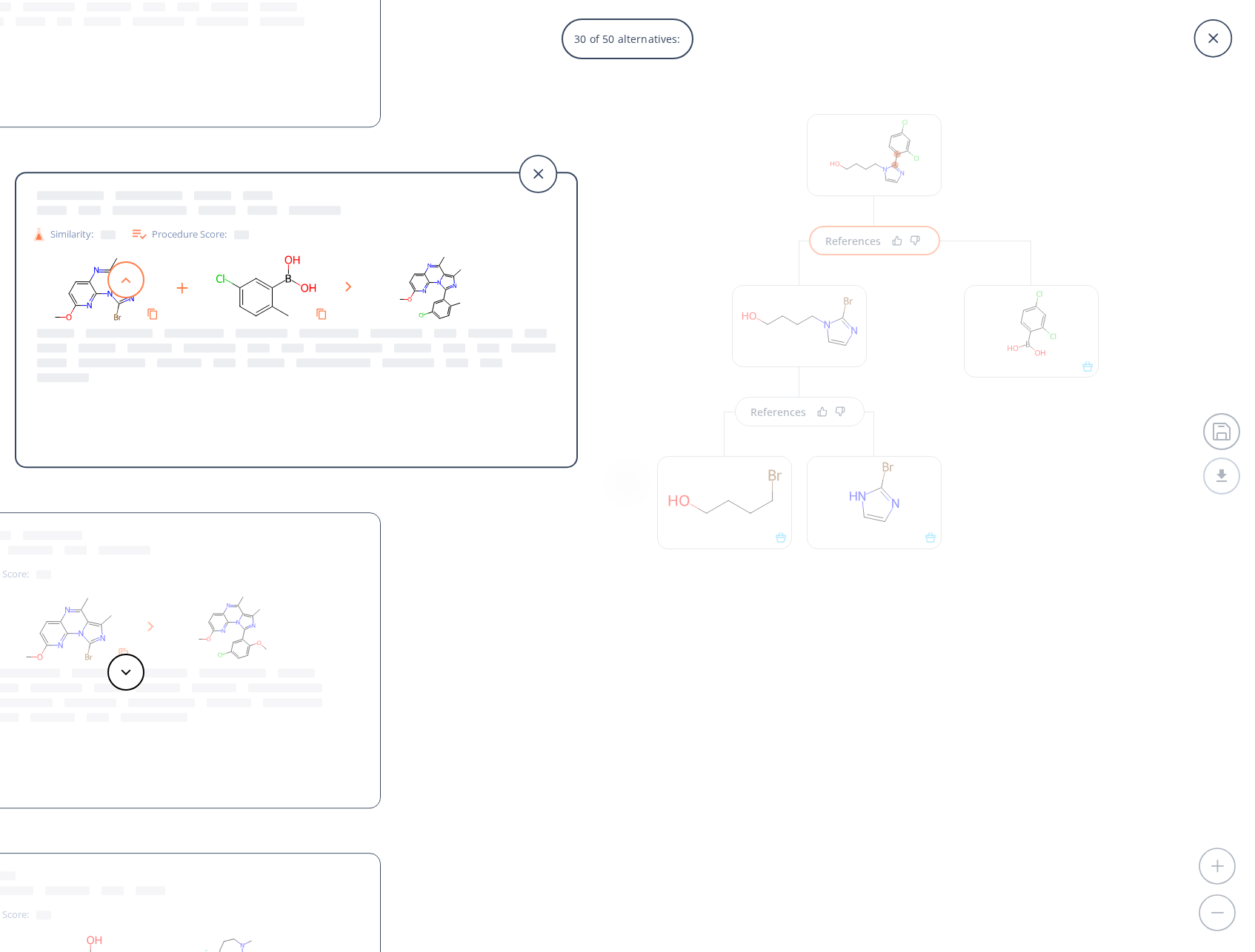
click at [131, 279] on button at bounding box center [125, 280] width 37 height 37
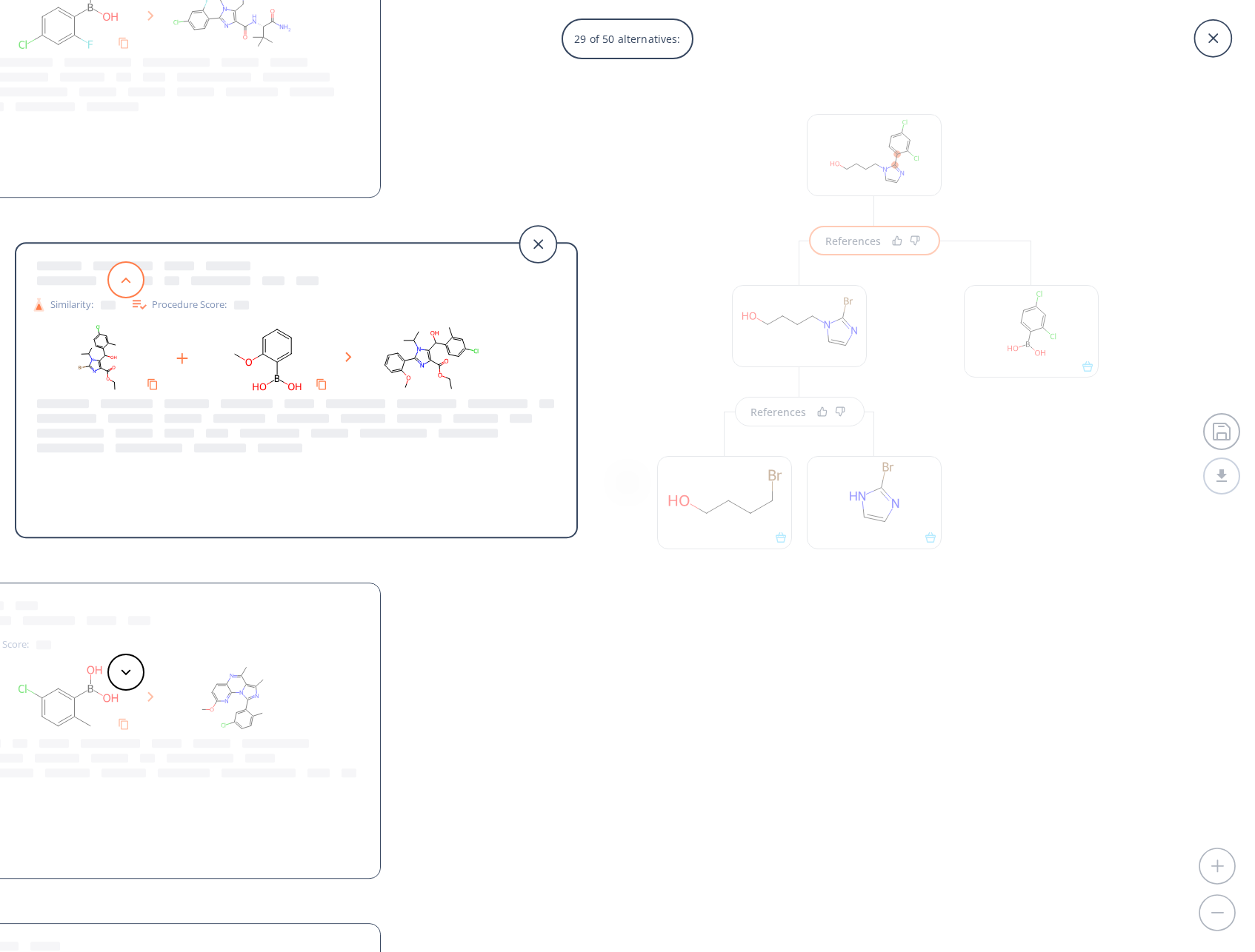
click at [131, 279] on button at bounding box center [125, 280] width 37 height 37
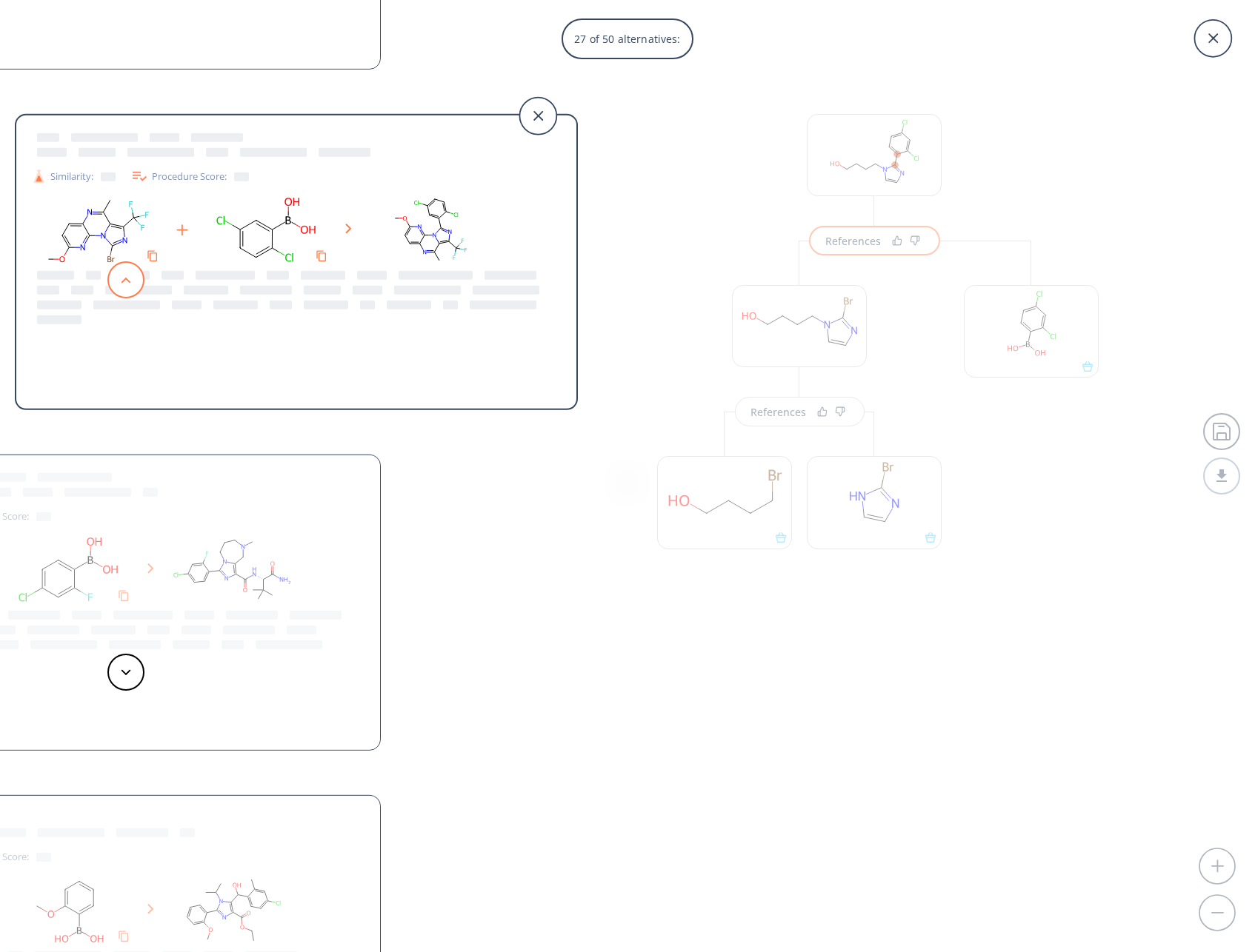
click at [131, 279] on button at bounding box center [125, 280] width 37 height 37
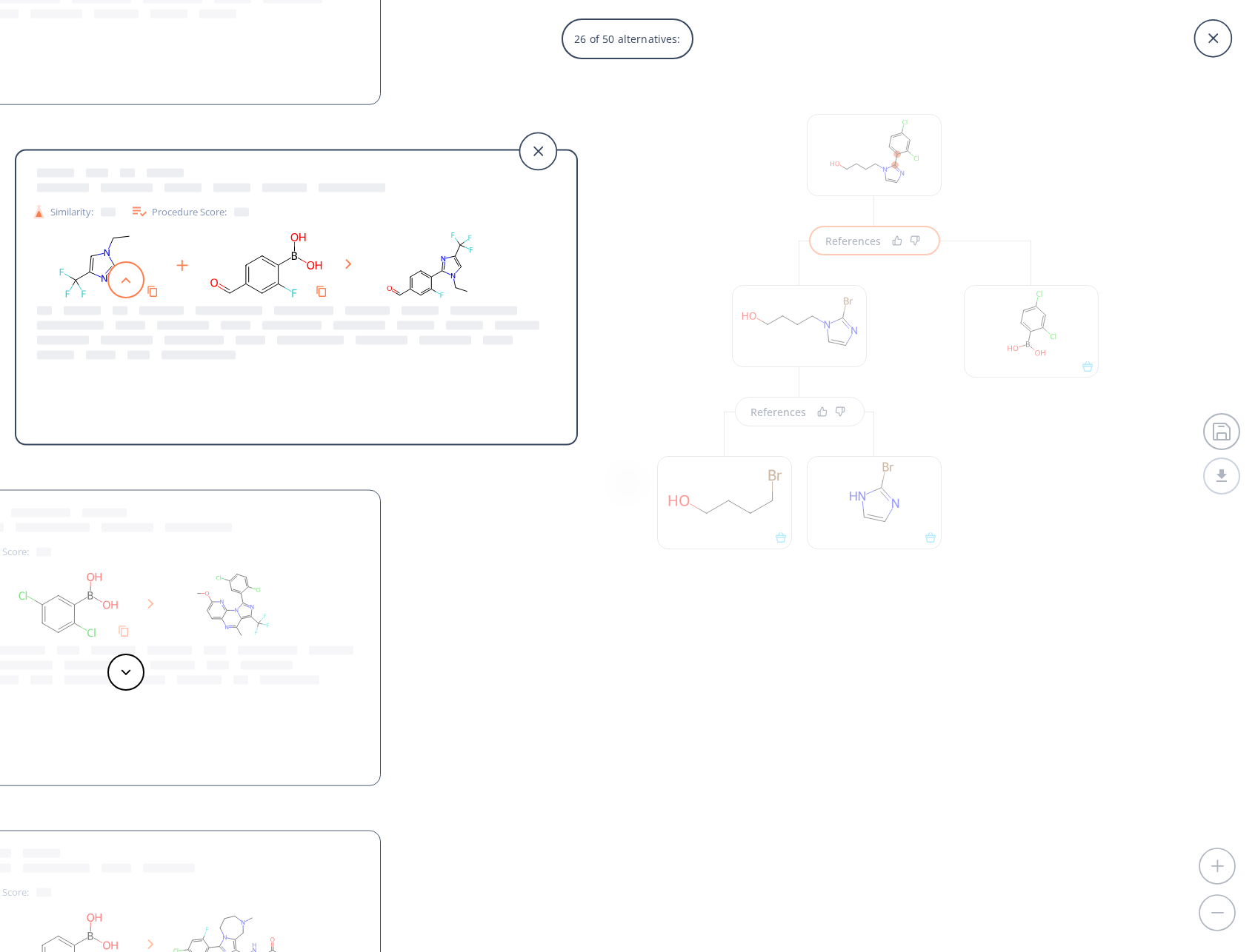
click at [131, 279] on button at bounding box center [125, 280] width 37 height 37
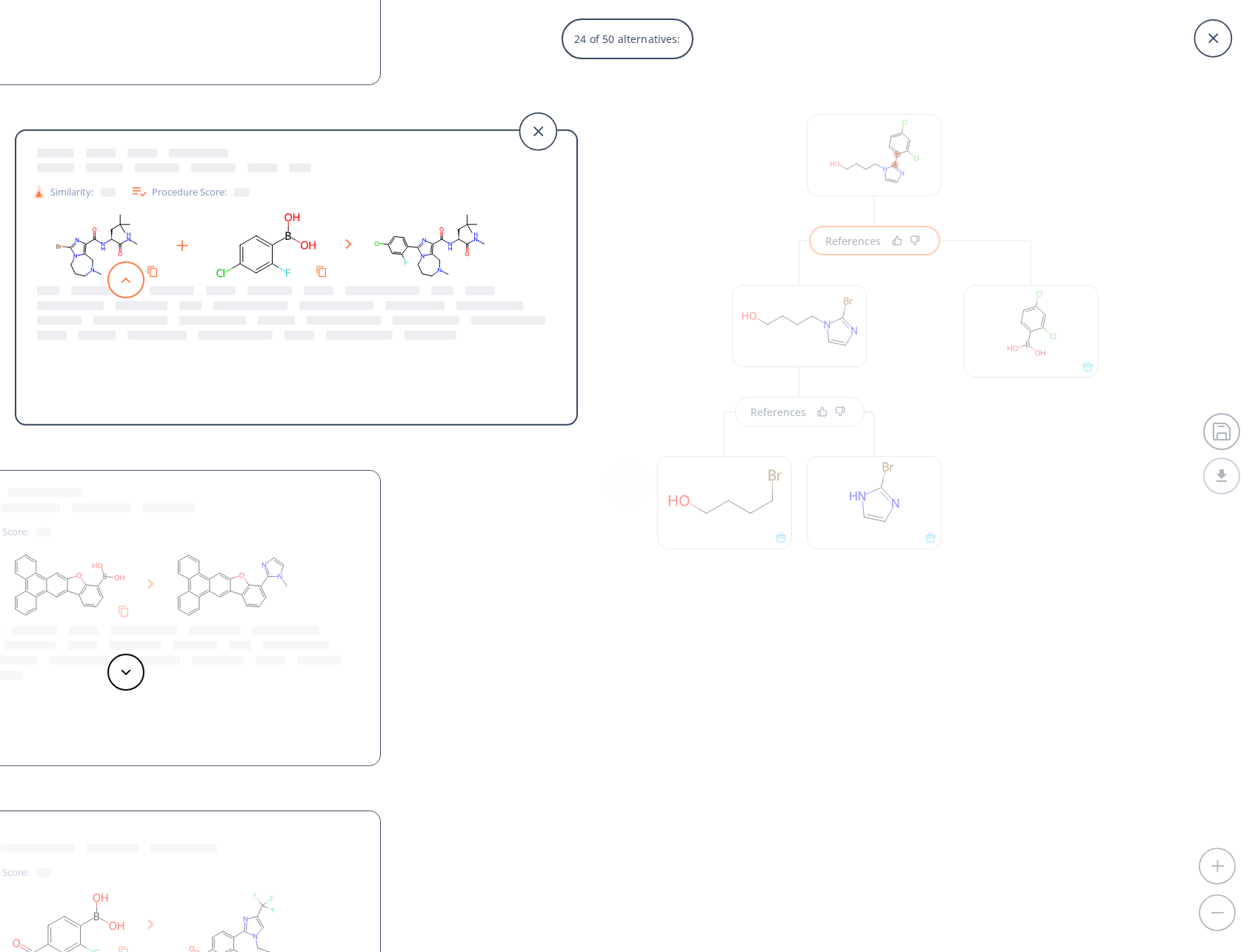
click at [131, 279] on button at bounding box center [125, 280] width 37 height 37
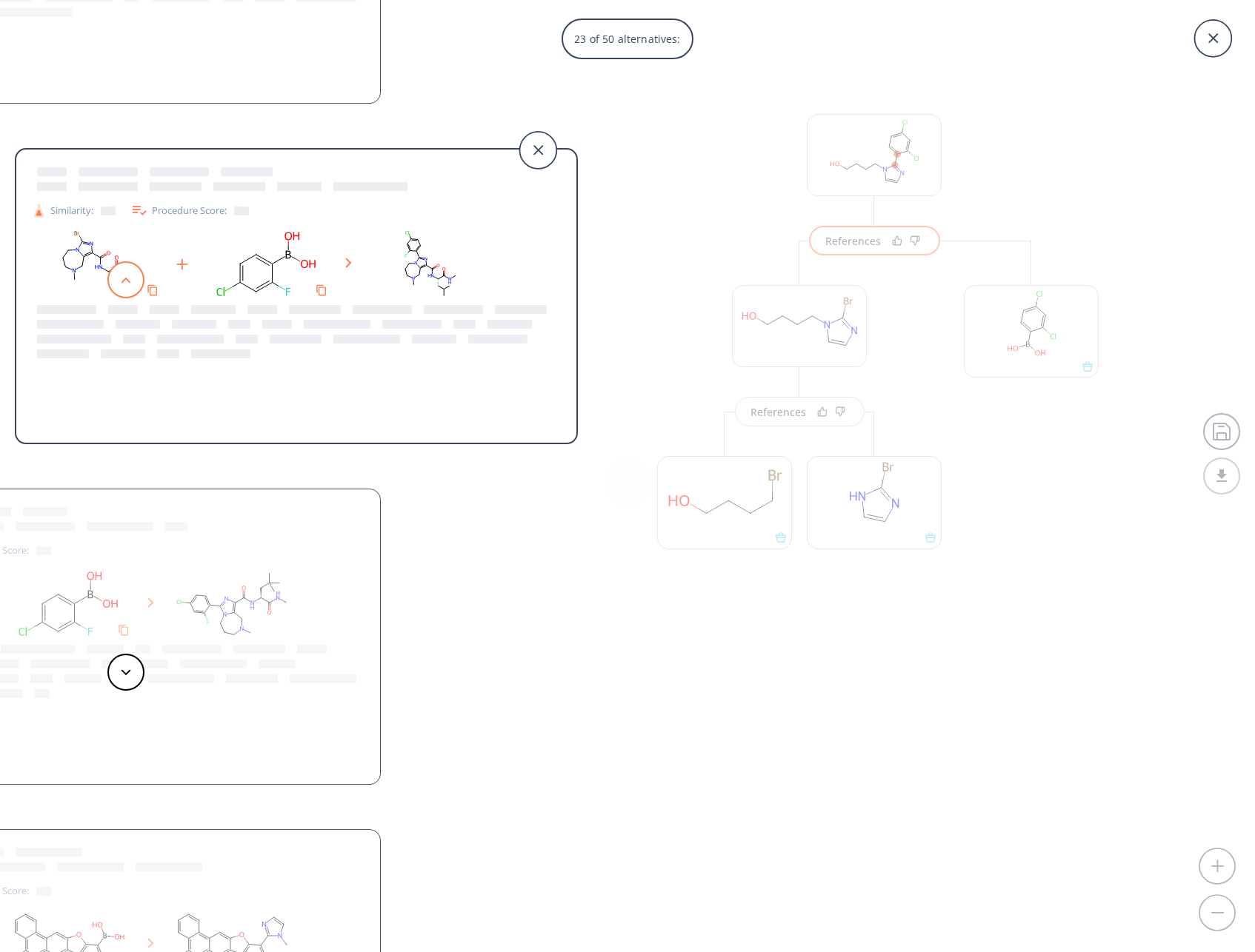
click at [131, 279] on button at bounding box center [125, 280] width 37 height 37
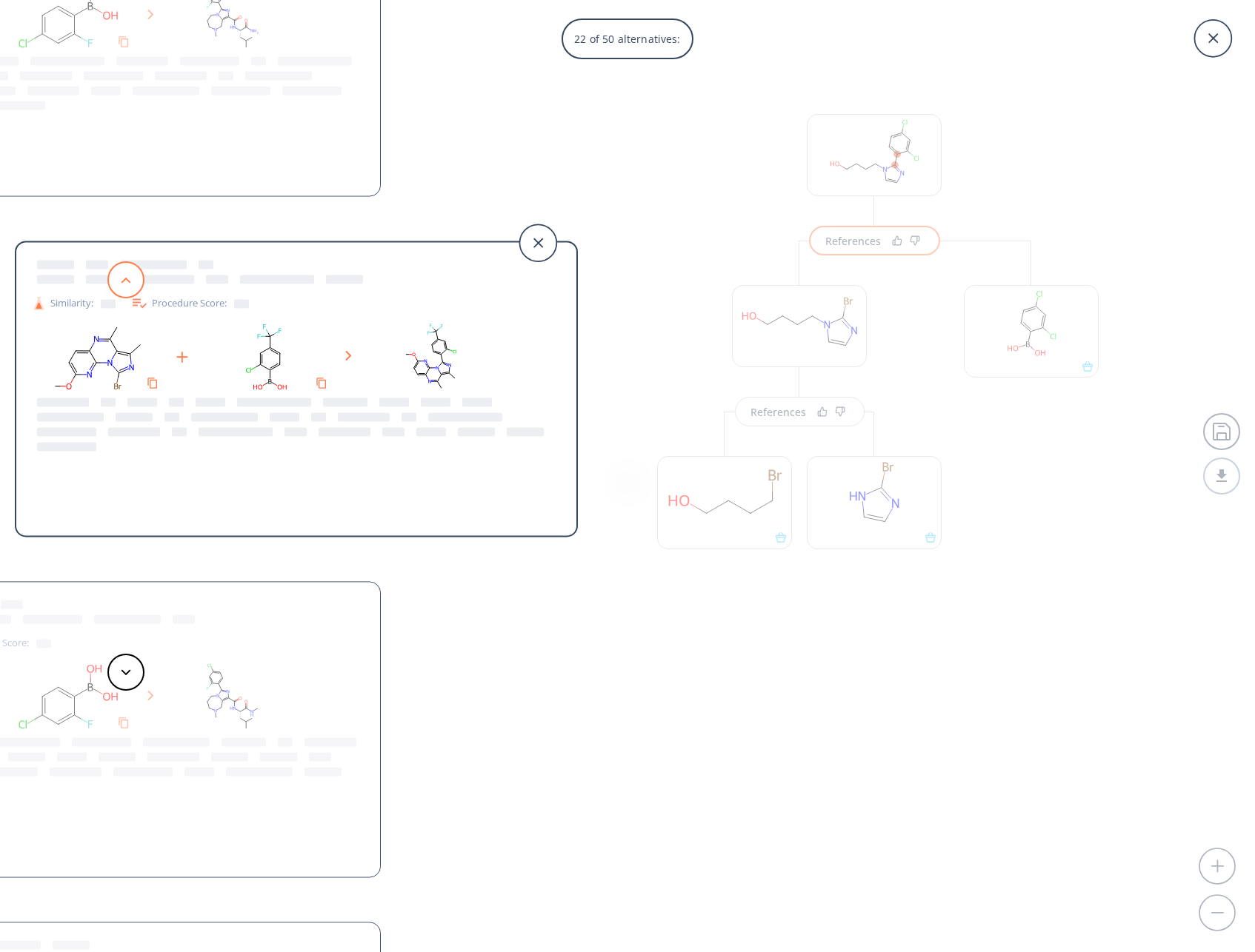
click at [131, 279] on button at bounding box center [125, 280] width 37 height 37
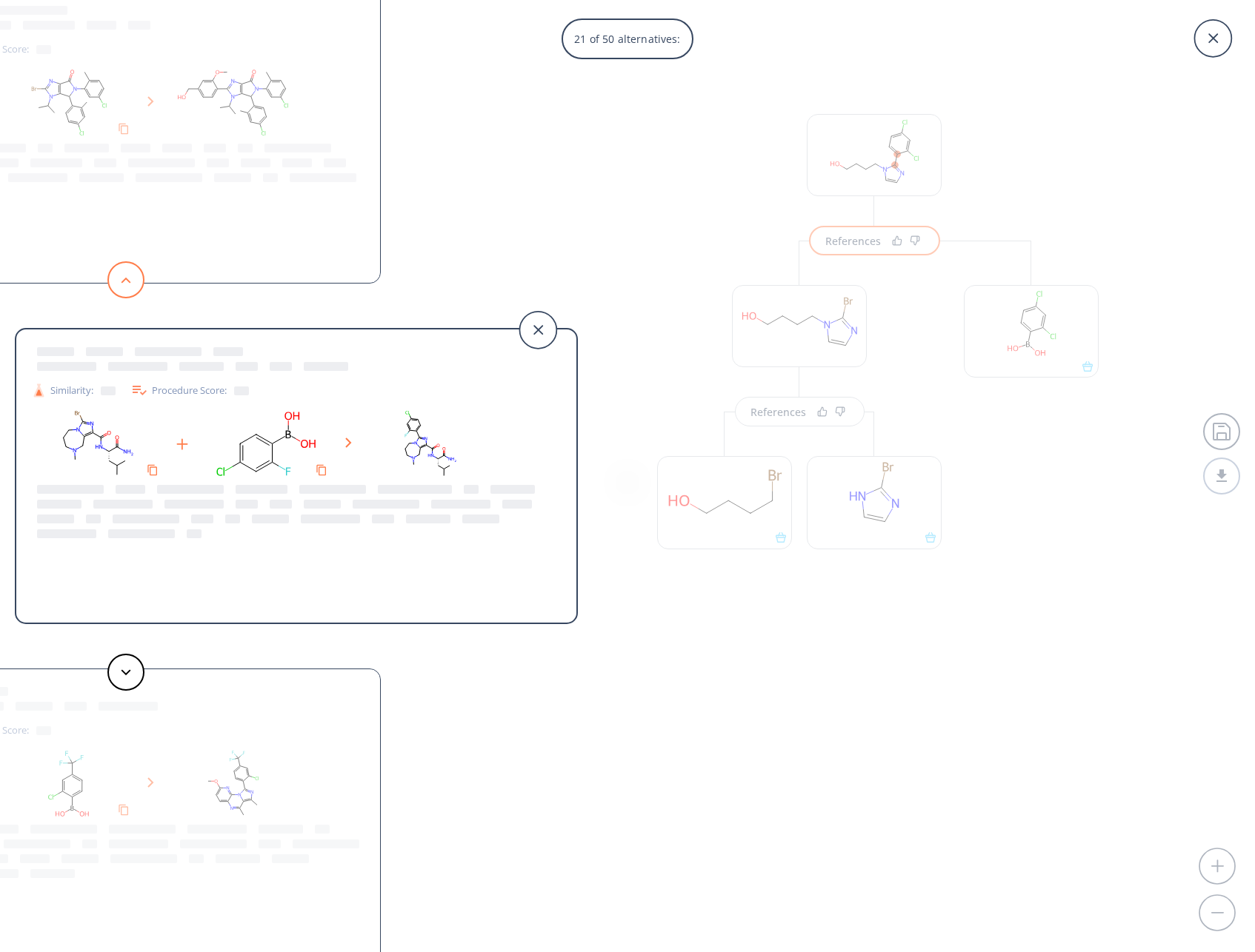
click at [131, 279] on button at bounding box center [125, 280] width 37 height 37
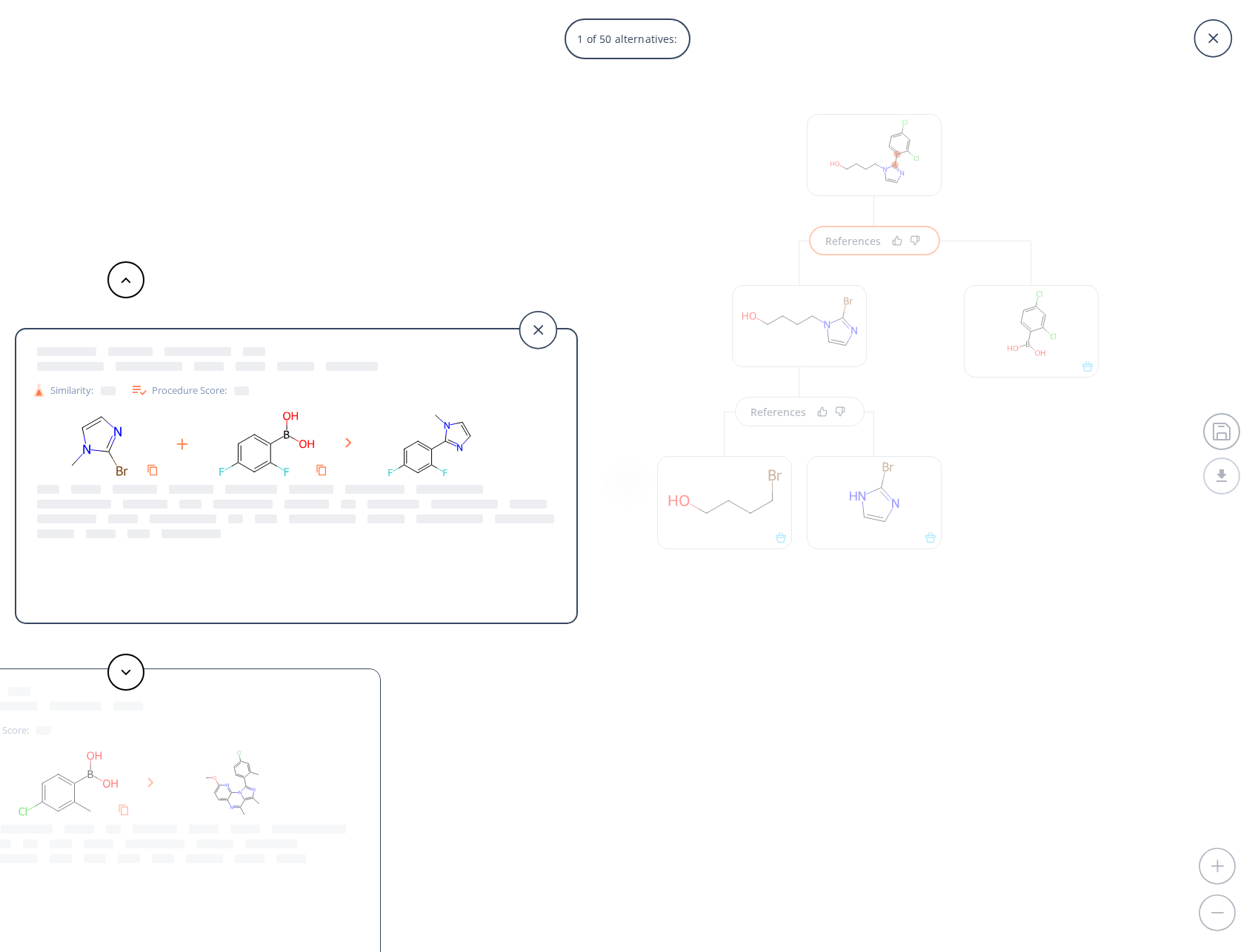
click at [262, 445] on rect at bounding box center [267, 444] width 133 height 76
drag, startPoint x: 123, startPoint y: 465, endPoint x: 151, endPoint y: 400, distance: 70.8
click at [123, 464] on ellipse at bounding box center [122, 471] width 16 height 14
click at [153, 392] on div "Procedure Score:" at bounding box center [189, 389] width 119 height 18
drag, startPoint x: 141, startPoint y: 392, endPoint x: 89, endPoint y: 395, distance: 52.1
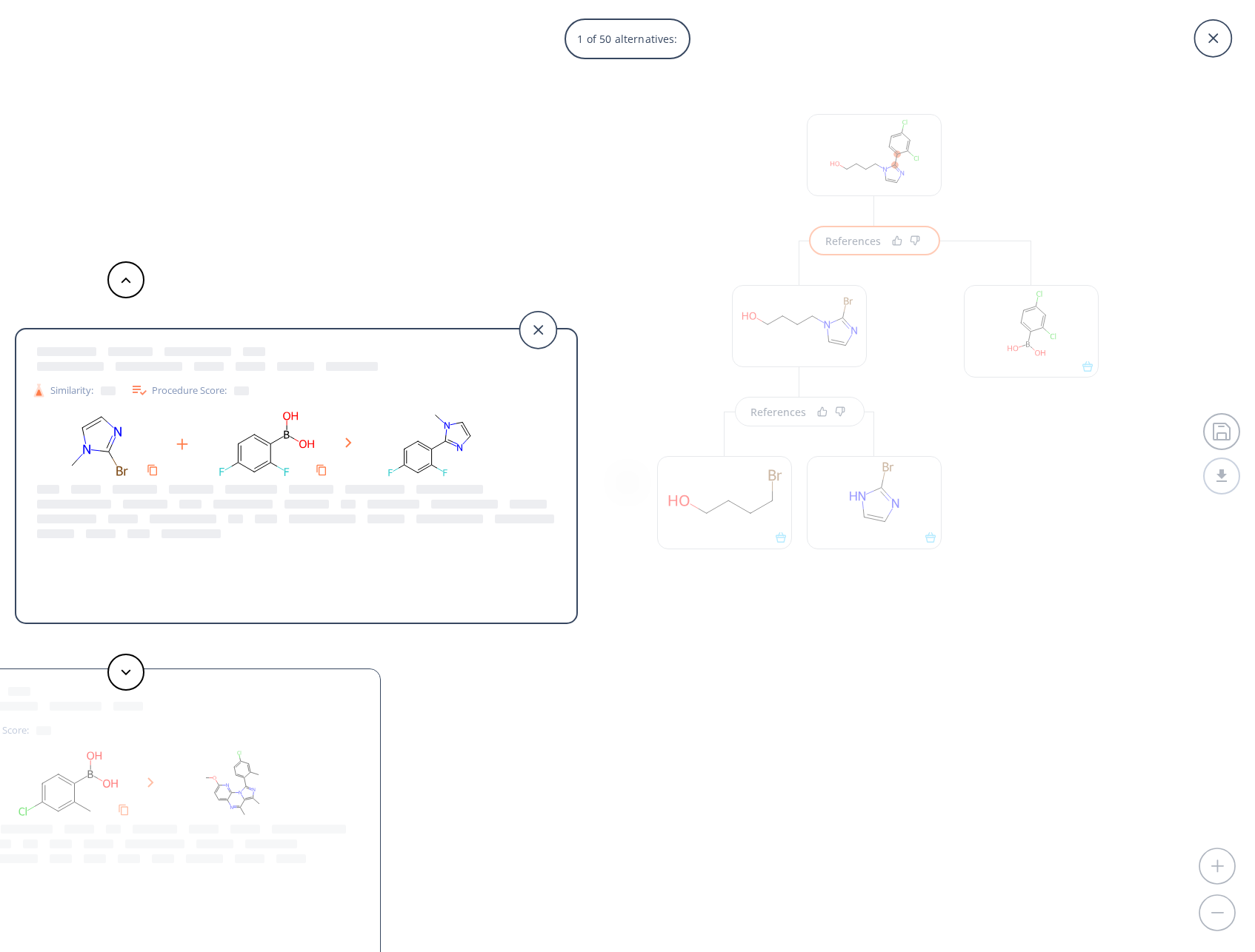
click at [117, 395] on div "Similarity: Procedure Score:" at bounding box center [296, 389] width 545 height 18
drag, startPoint x: 61, startPoint y: 392, endPoint x: 46, endPoint y: 393, distance: 15.0
click at [52, 392] on div "Similarity:" at bounding box center [72, 390] width 84 height 15
drag, startPoint x: 46, startPoint y: 393, endPoint x: 29, endPoint y: 391, distance: 17.1
click at [28, 391] on div "Similarity: Procedure Score:" at bounding box center [296, 389] width 545 height 18
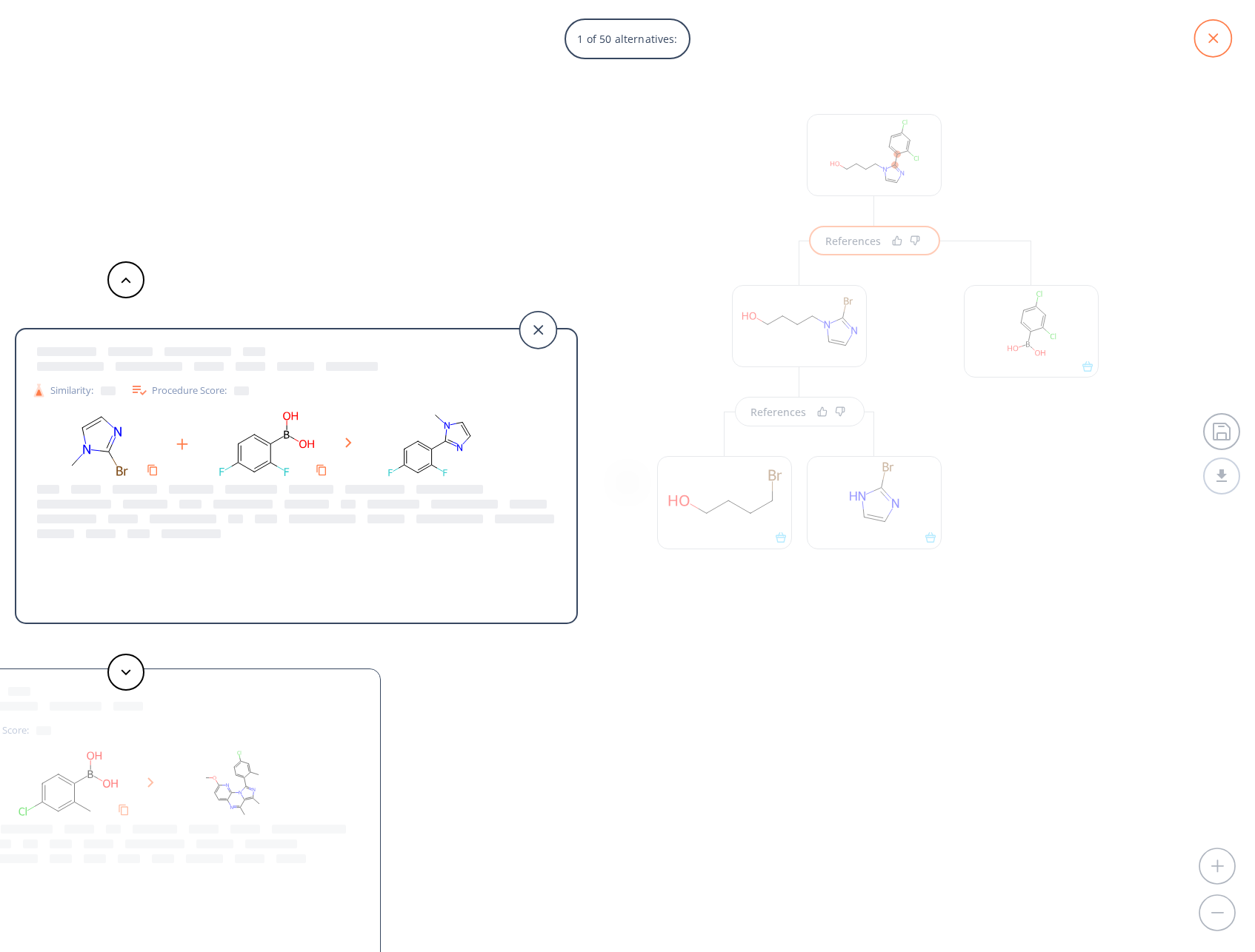
click at [1218, 36] on icon at bounding box center [1212, 38] width 37 height 37
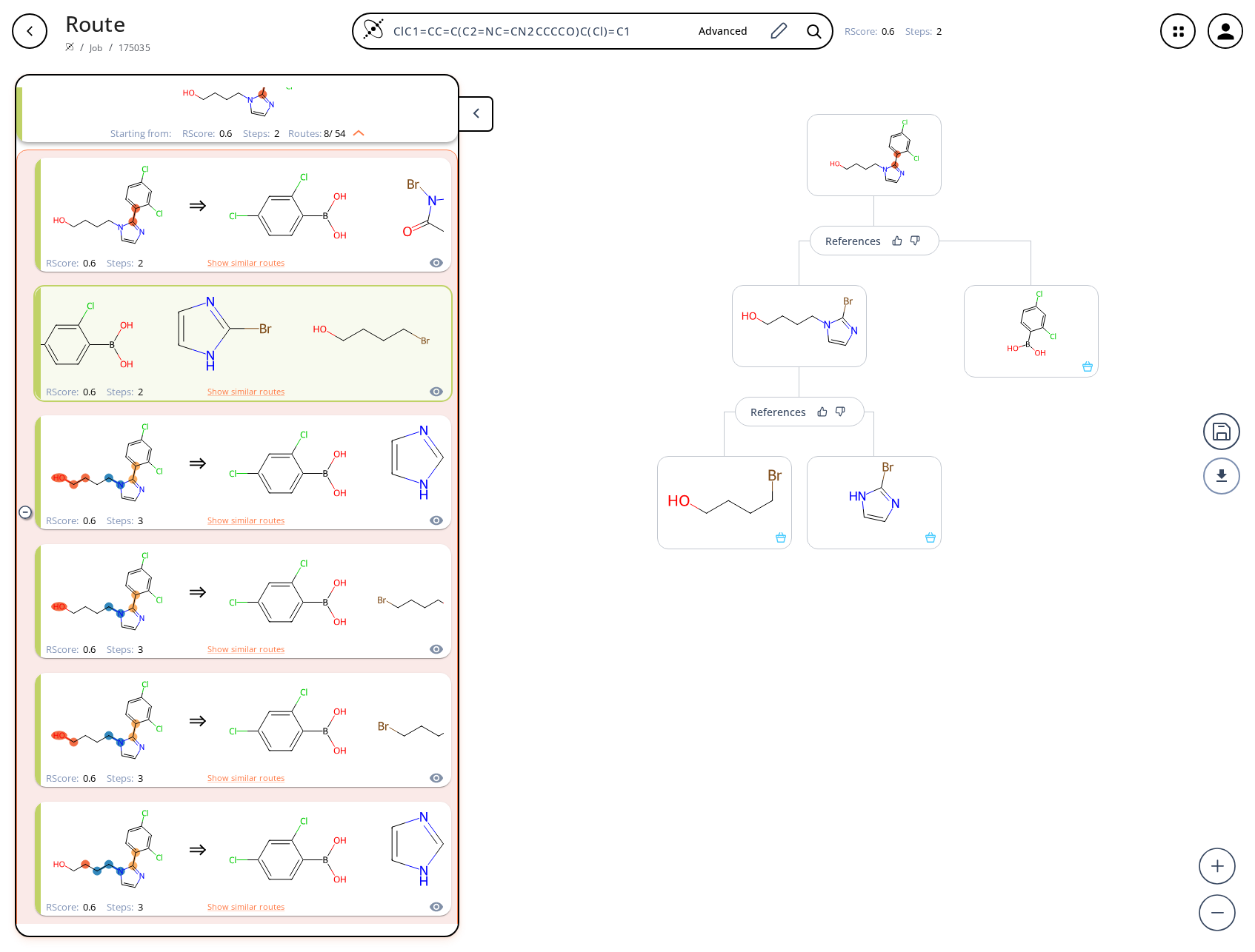
click at [1177, 32] on icon "button" at bounding box center [1178, 32] width 39 height 39
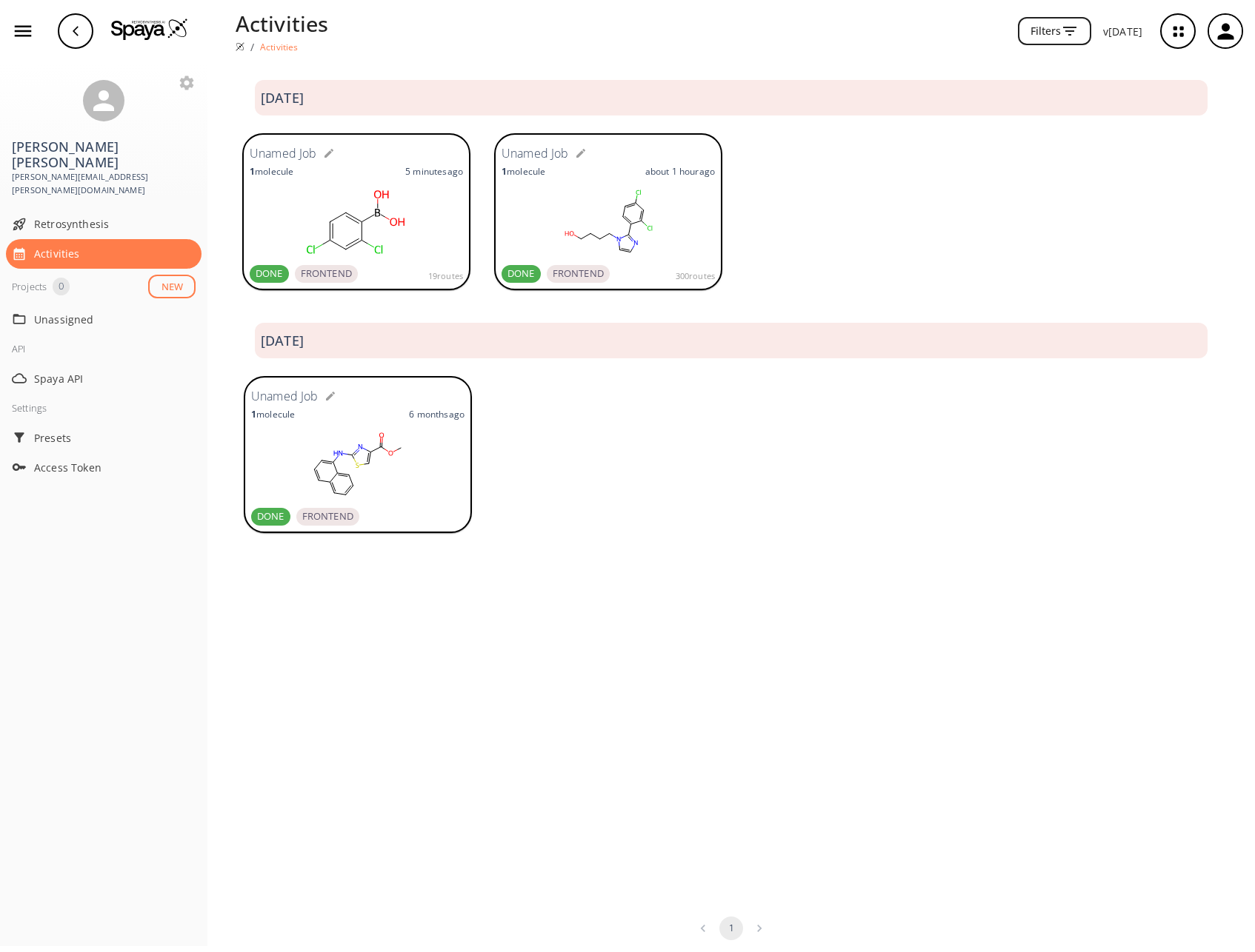
click at [1229, 31] on icon "button" at bounding box center [1225, 32] width 25 height 25
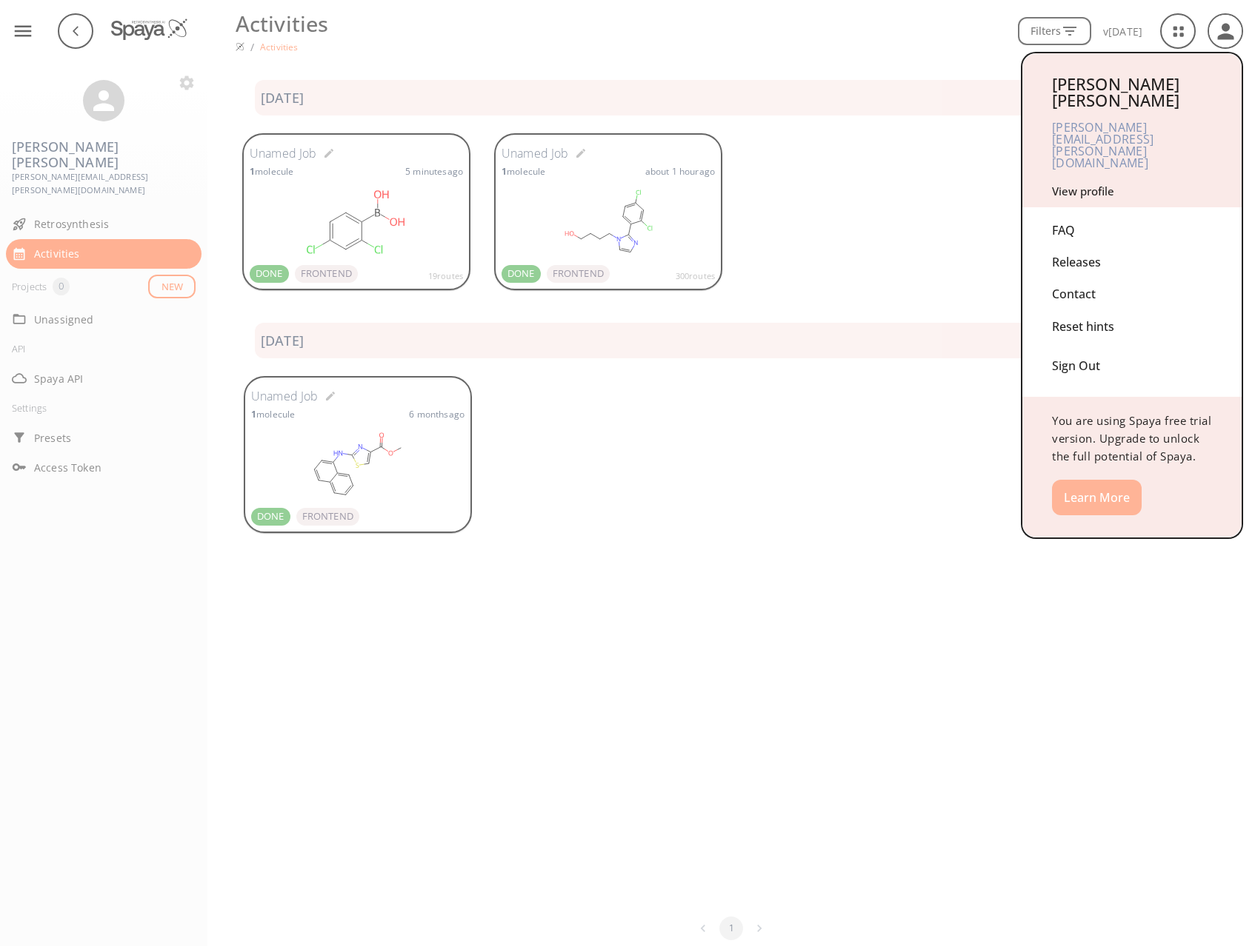
click at [1096, 480] on button "Learn More" at bounding box center [1096, 498] width 90 height 36
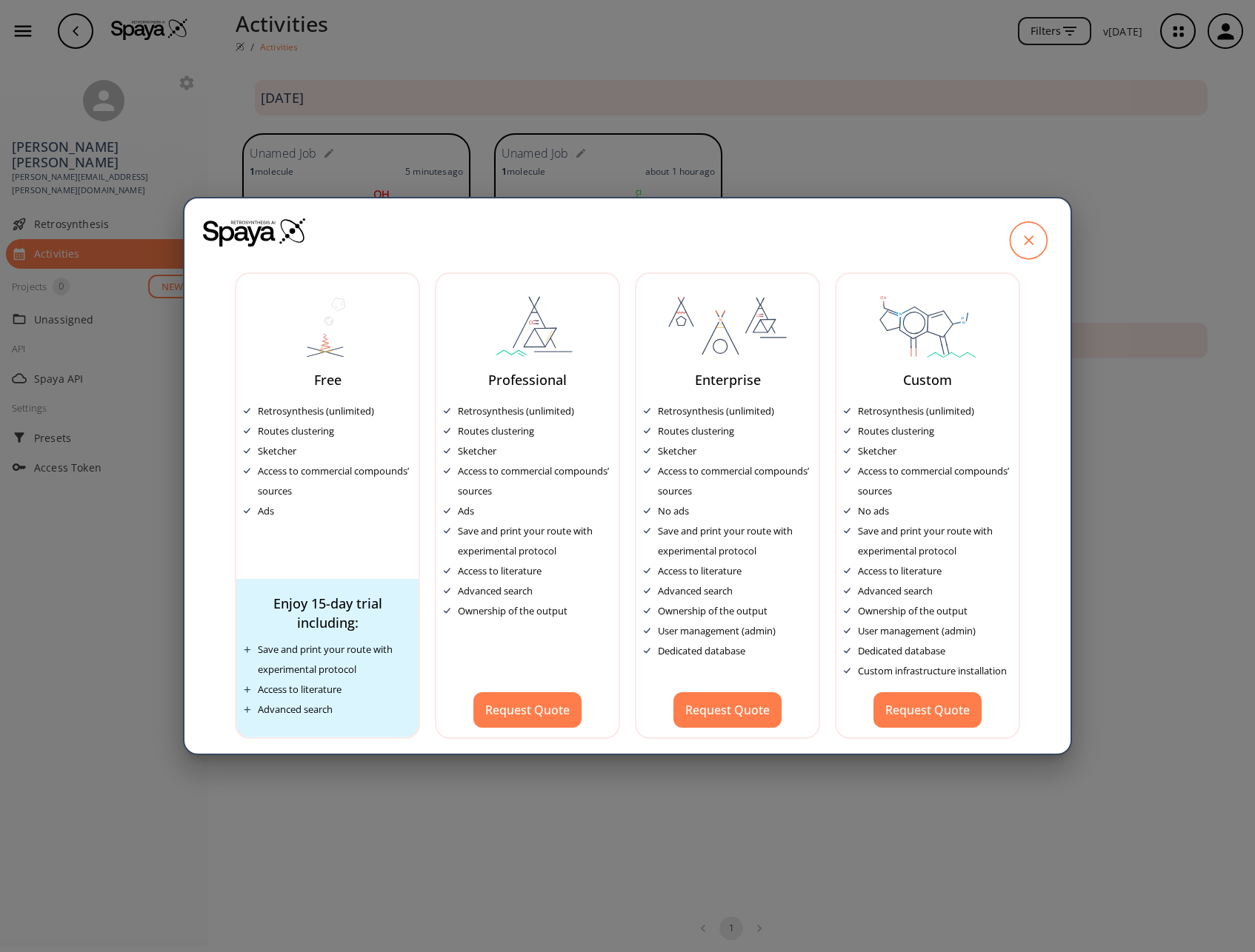
click at [1035, 230] on icon at bounding box center [1027, 240] width 37 height 37
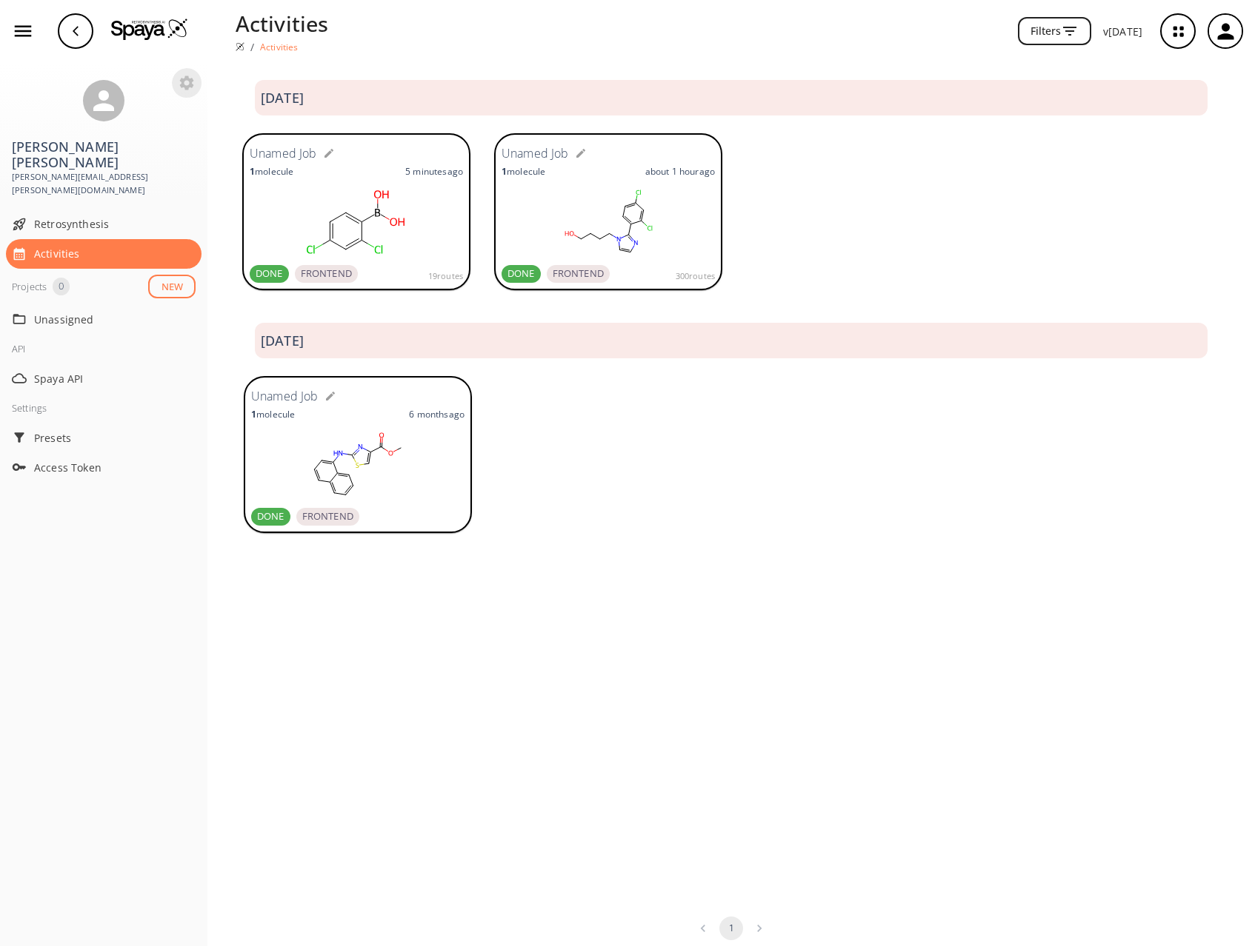
click at [188, 82] on icon "button" at bounding box center [186, 83] width 18 height 18
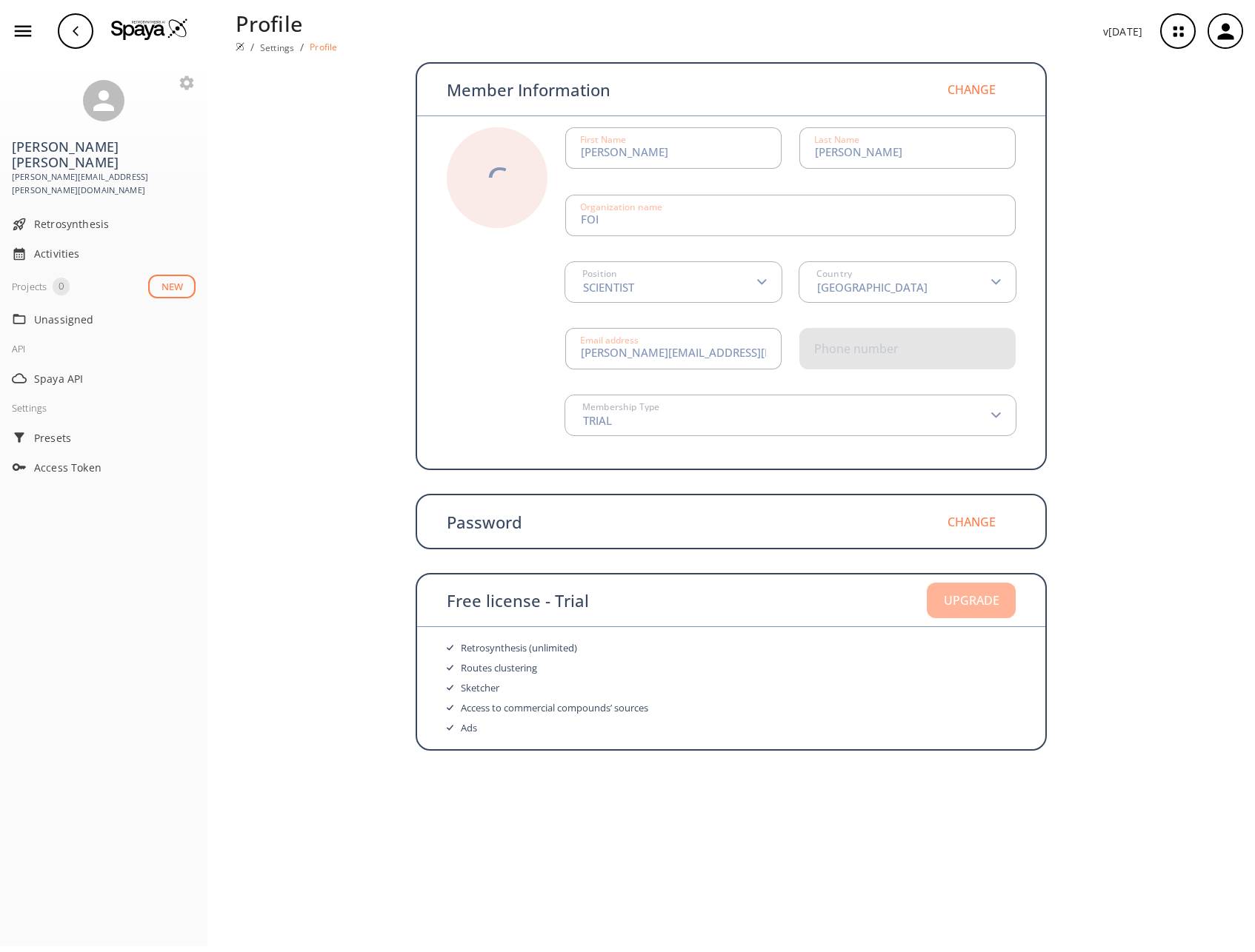
click at [986, 600] on button "Upgrade" at bounding box center [971, 601] width 89 height 36
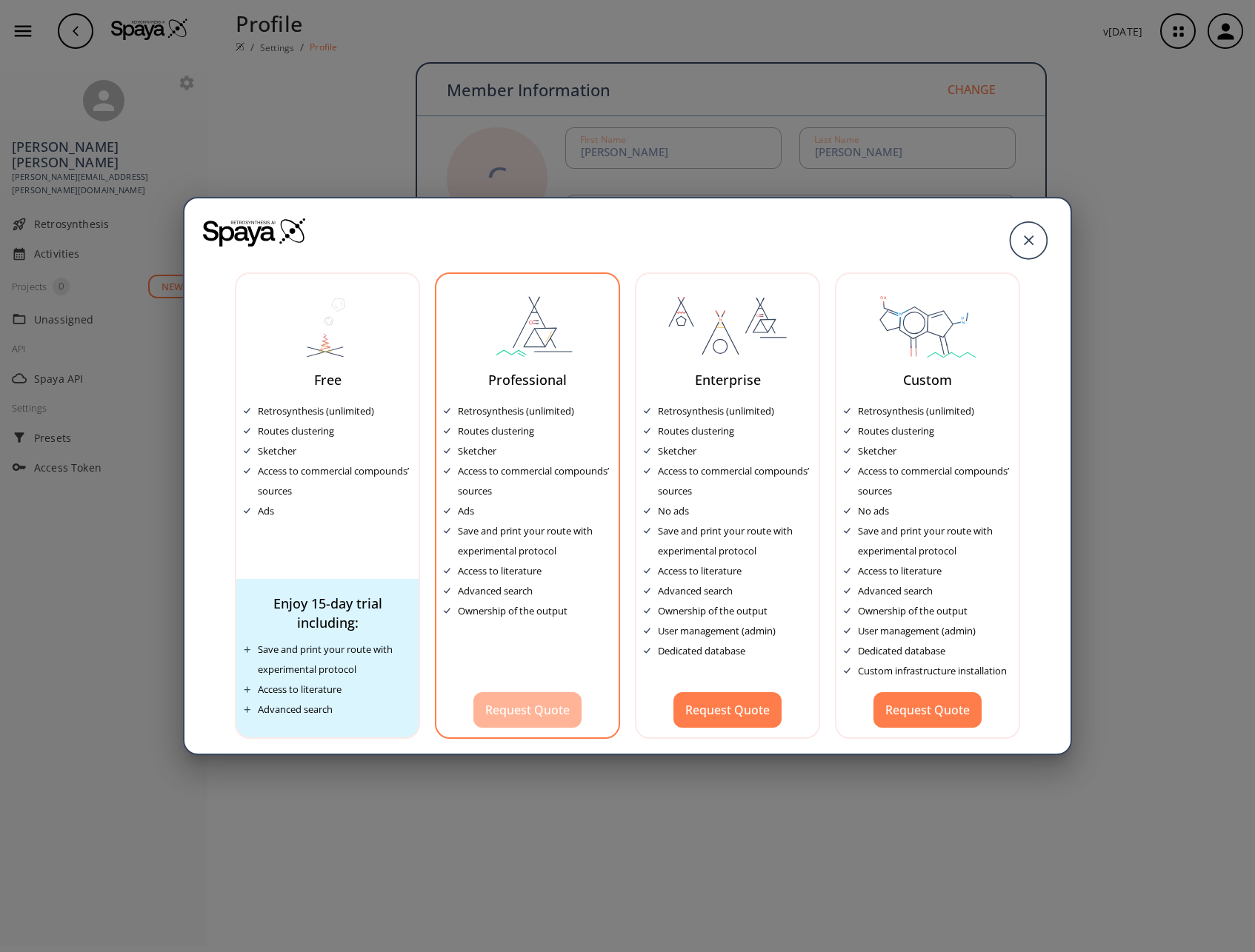
click at [535, 707] on button "Request Quote" at bounding box center [527, 710] width 108 height 36
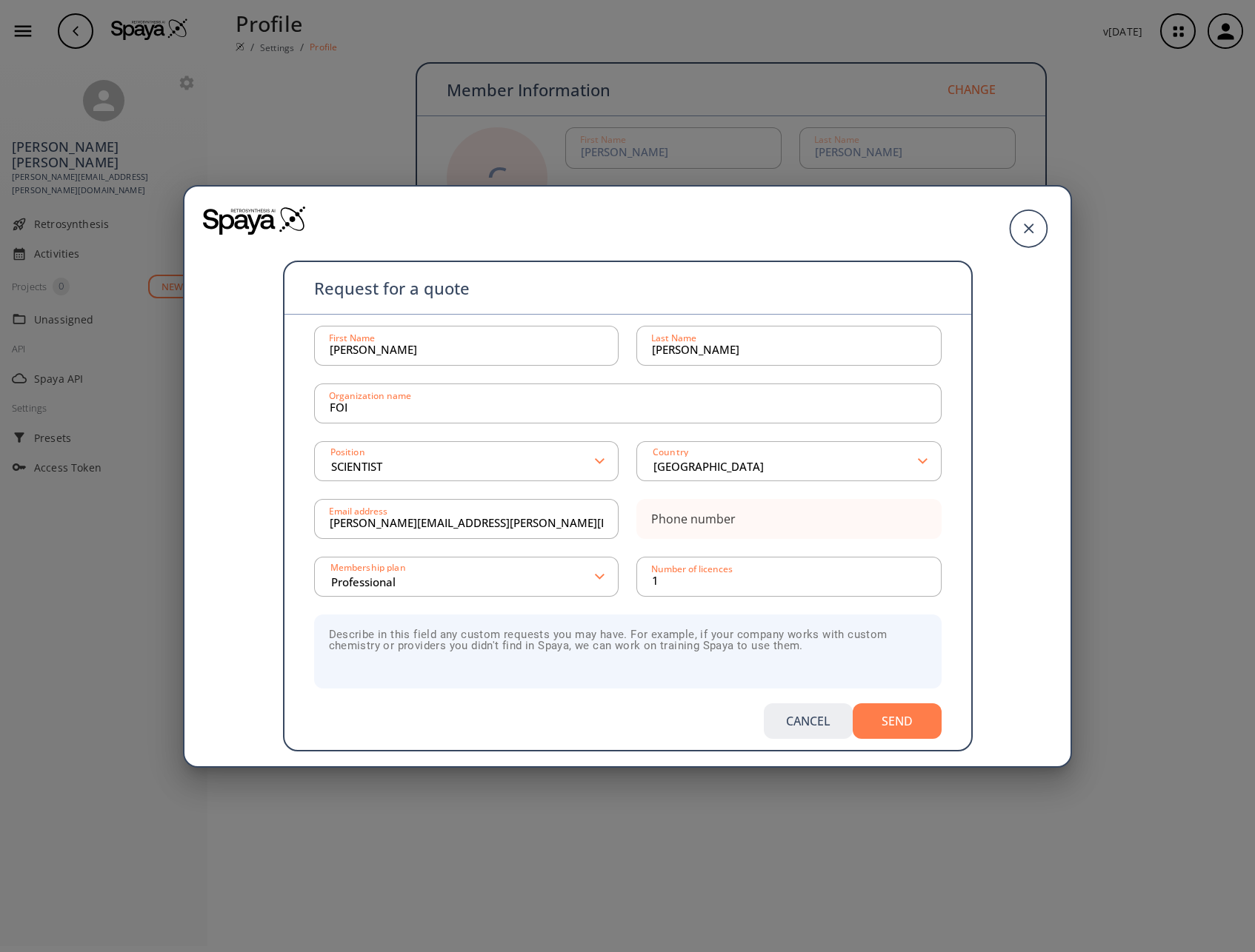
click at [817, 720] on button "Cancel" at bounding box center [808, 721] width 89 height 36
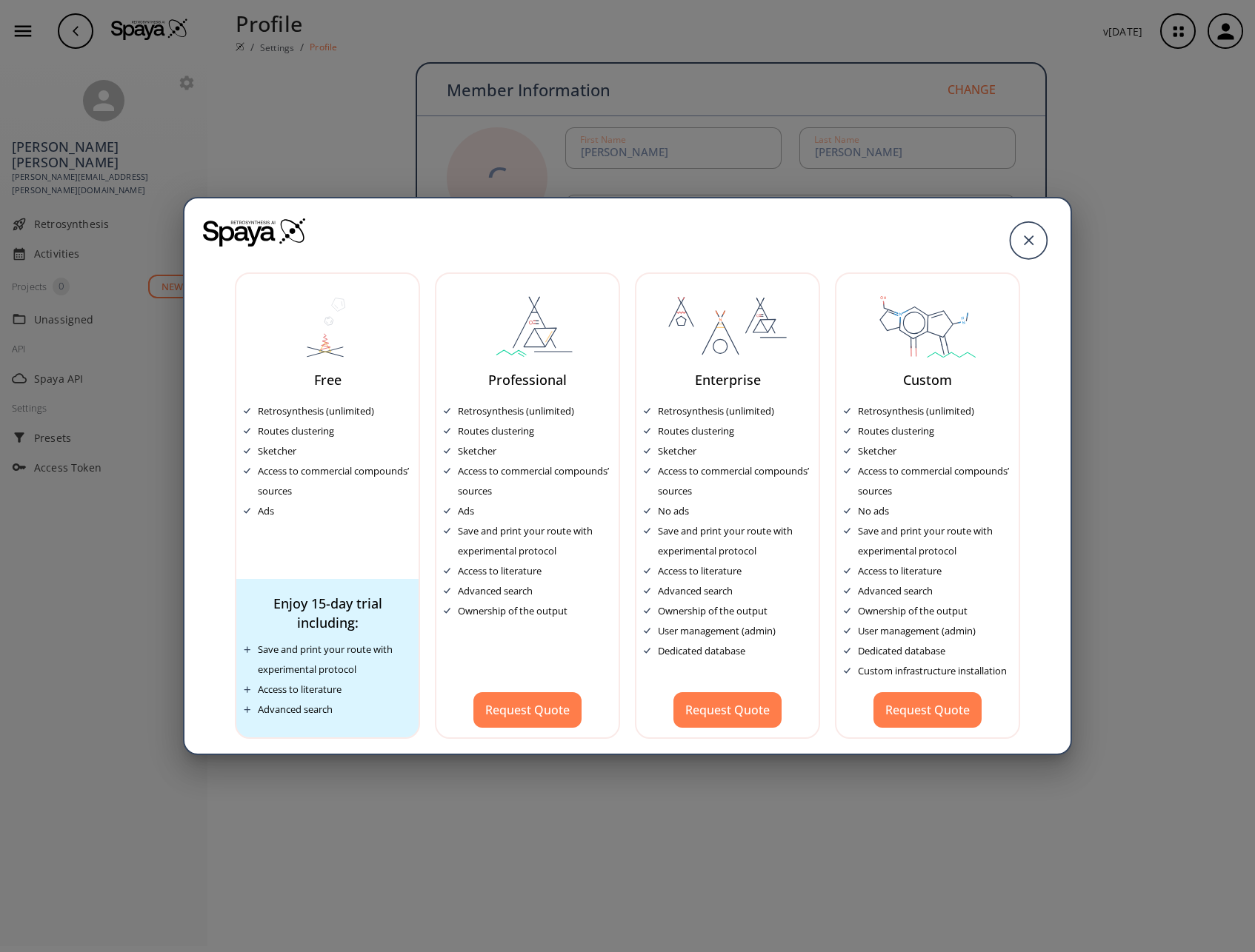
click at [822, 813] on div "Free Retrosynthesis (unlimited) Routes clustering Sketcher Access to commercial…" at bounding box center [628, 476] width 1255 height 952
